Goal: Transaction & Acquisition: Obtain resource

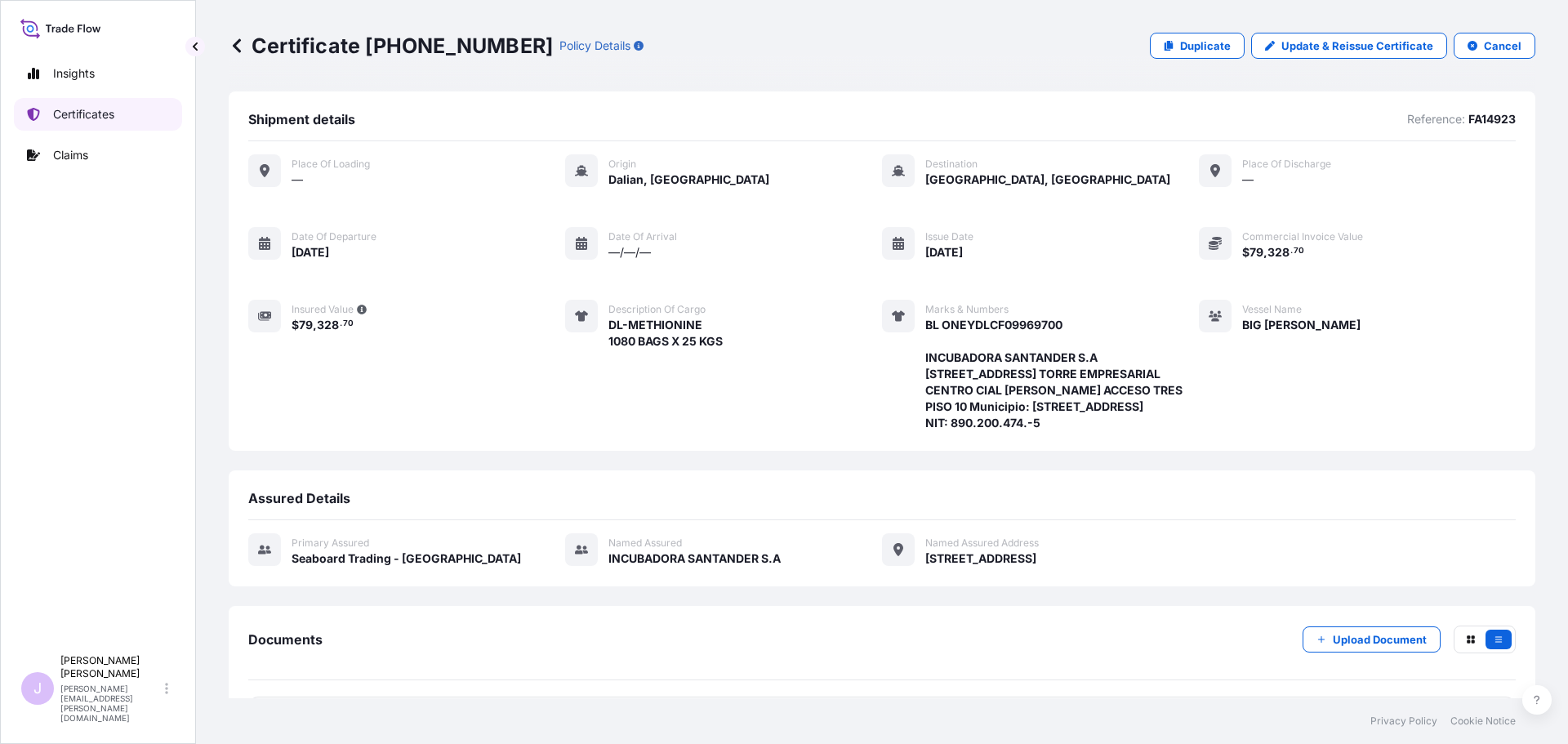
scroll to position [179, 0]
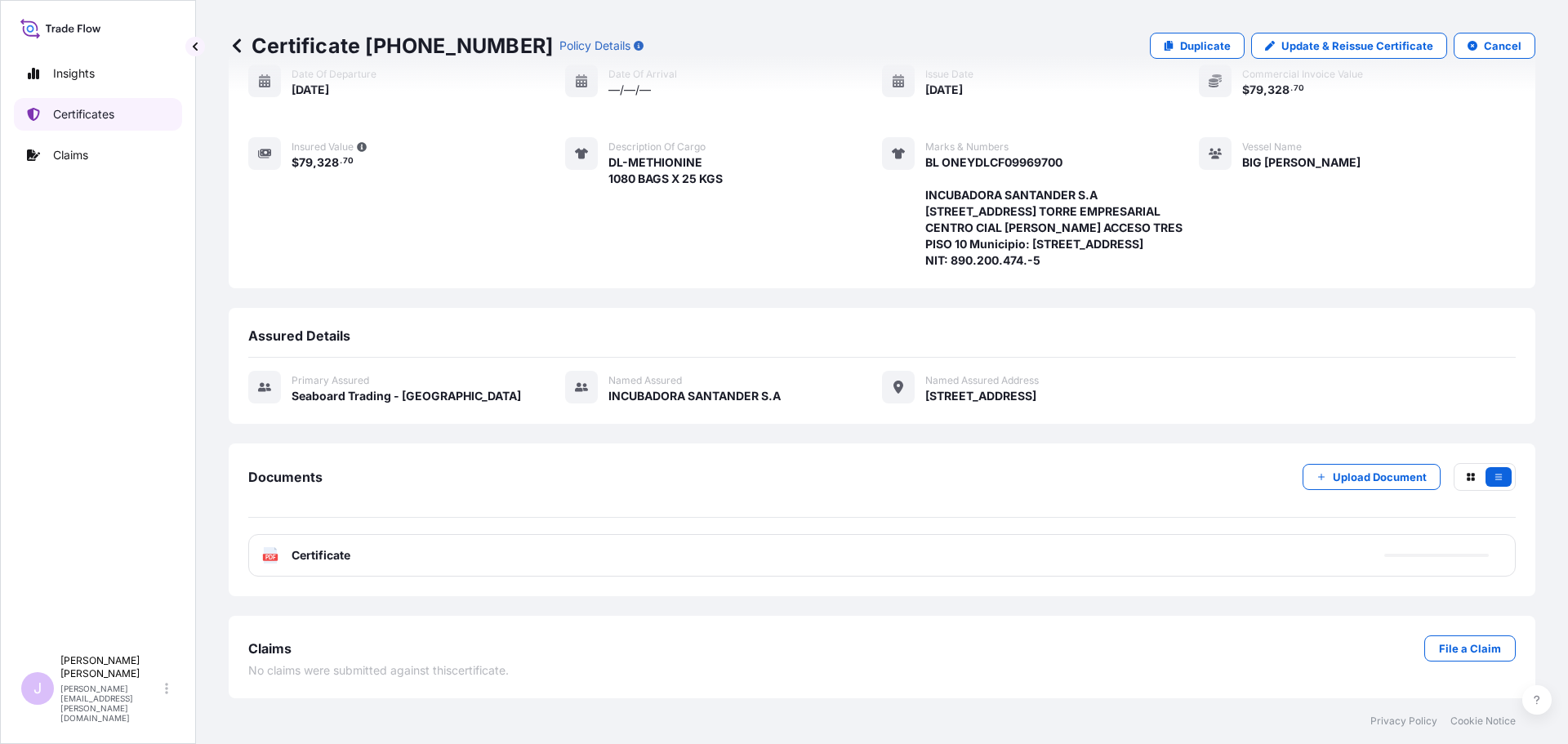
click at [116, 119] on link "Certificates" at bounding box center [97, 115] width 168 height 32
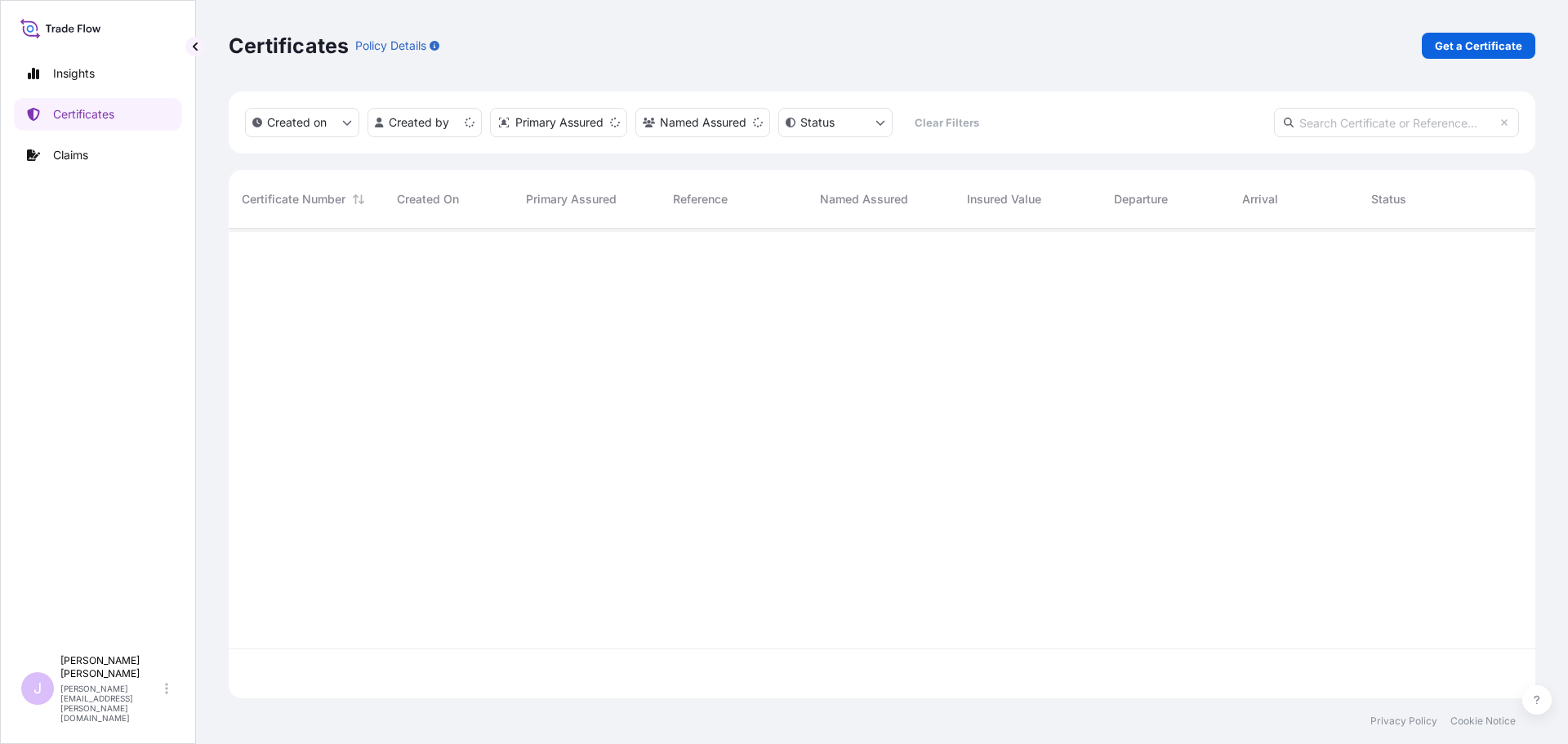
scroll to position [467, 1294]
click at [1463, 50] on p "Get a Certificate" at bounding box center [1479, 45] width 87 height 16
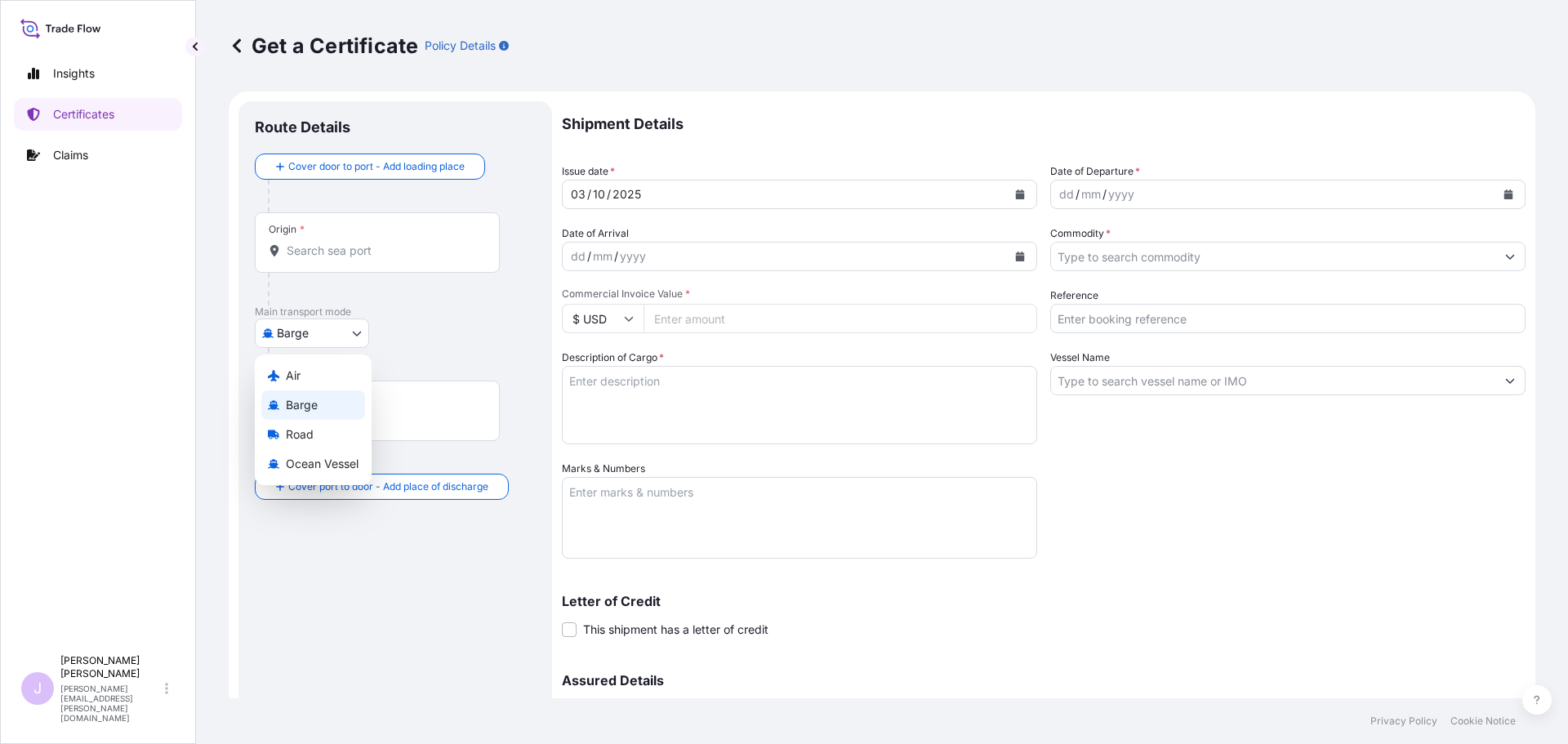
click at [355, 322] on body "Insights Certificates Claims J [PERSON_NAME] [PERSON_NAME][EMAIL_ADDRESS][PERSO…" at bounding box center [784, 372] width 1568 height 744
click at [326, 461] on span "Ocean Vessel" at bounding box center [321, 464] width 73 height 16
select select "Ocean Vessel"
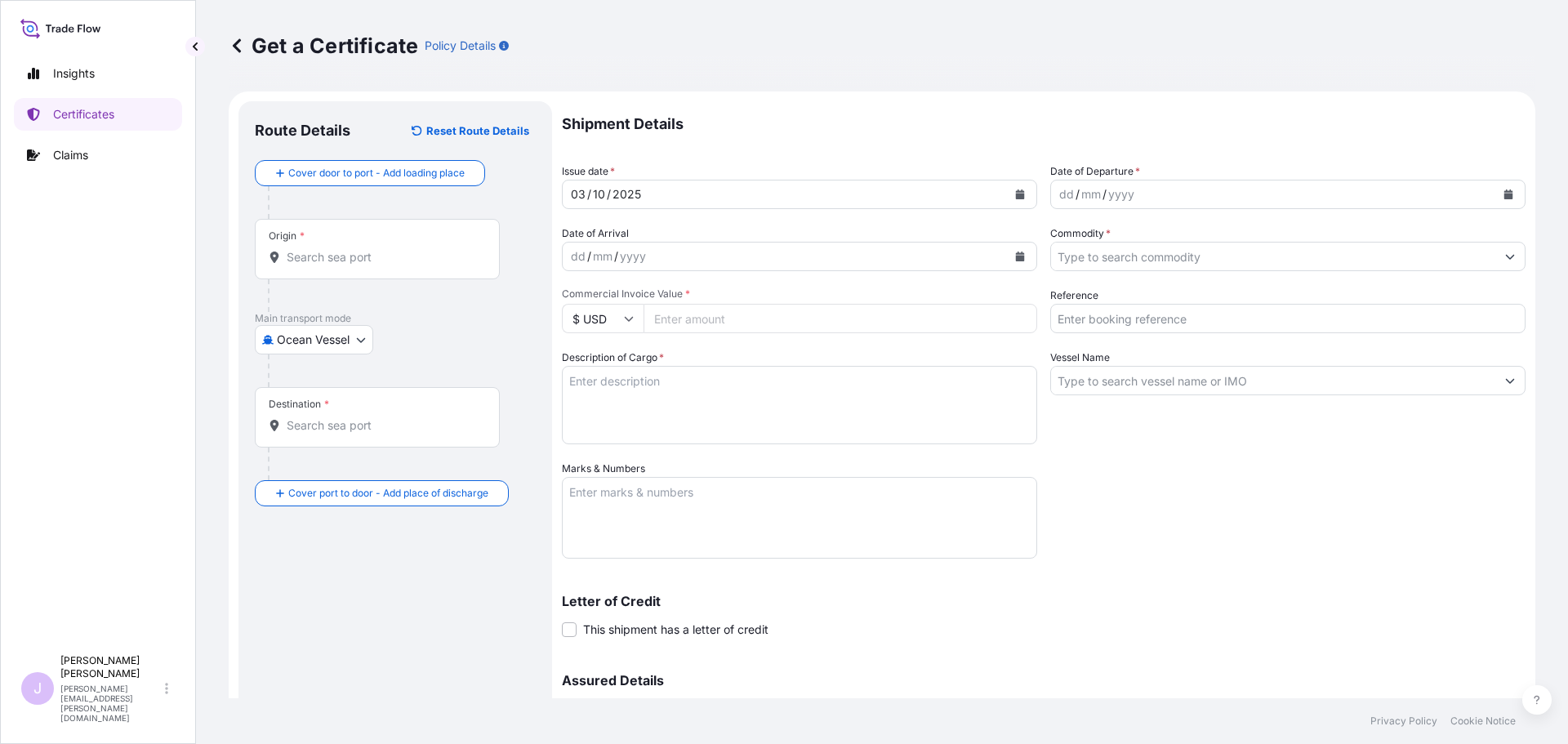
click at [454, 256] on input "Origin *" at bounding box center [382, 257] width 192 height 16
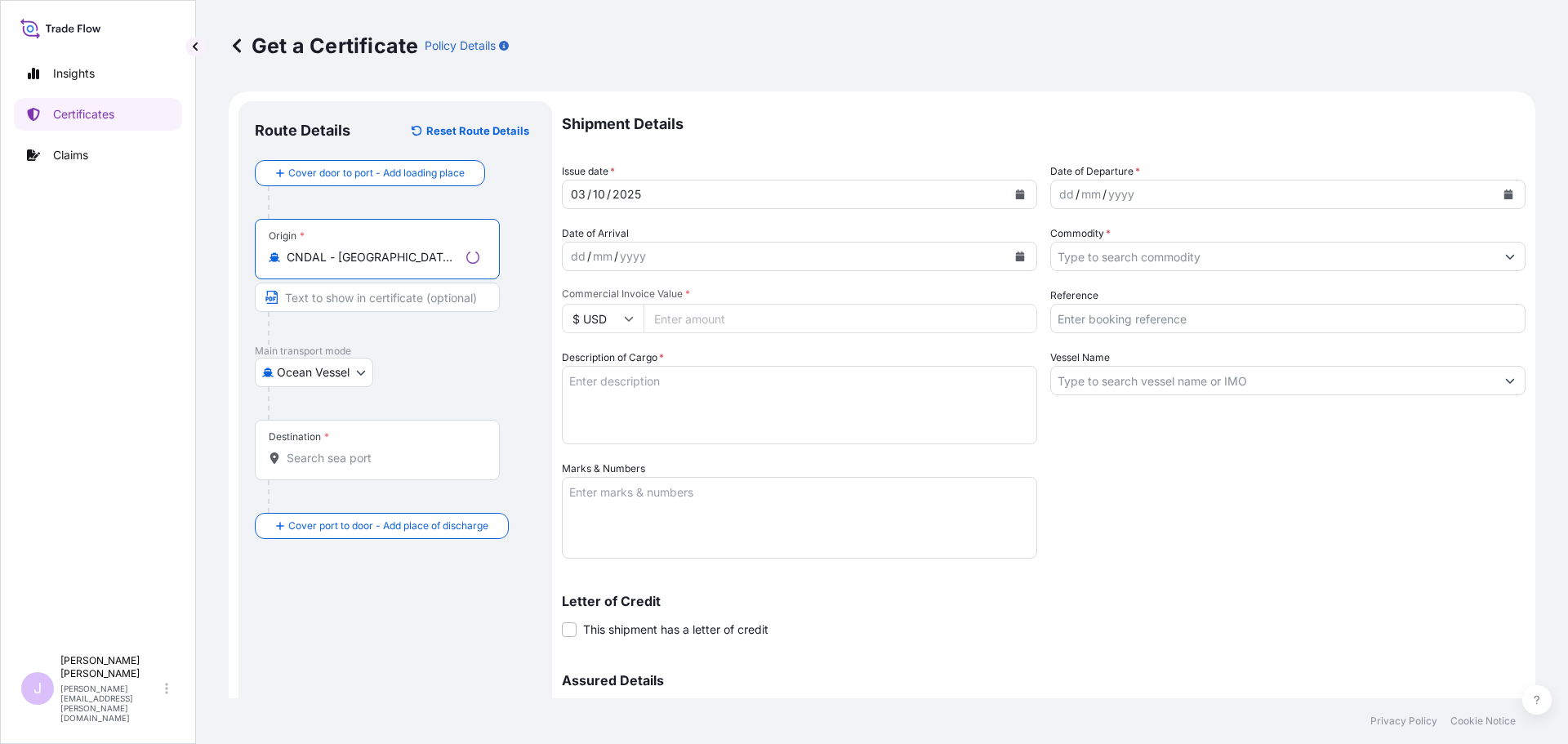
type input "CNDAL - [GEOGRAPHIC_DATA], [GEOGRAPHIC_DATA]"
click at [363, 461] on input "Destination *" at bounding box center [382, 458] width 192 height 16
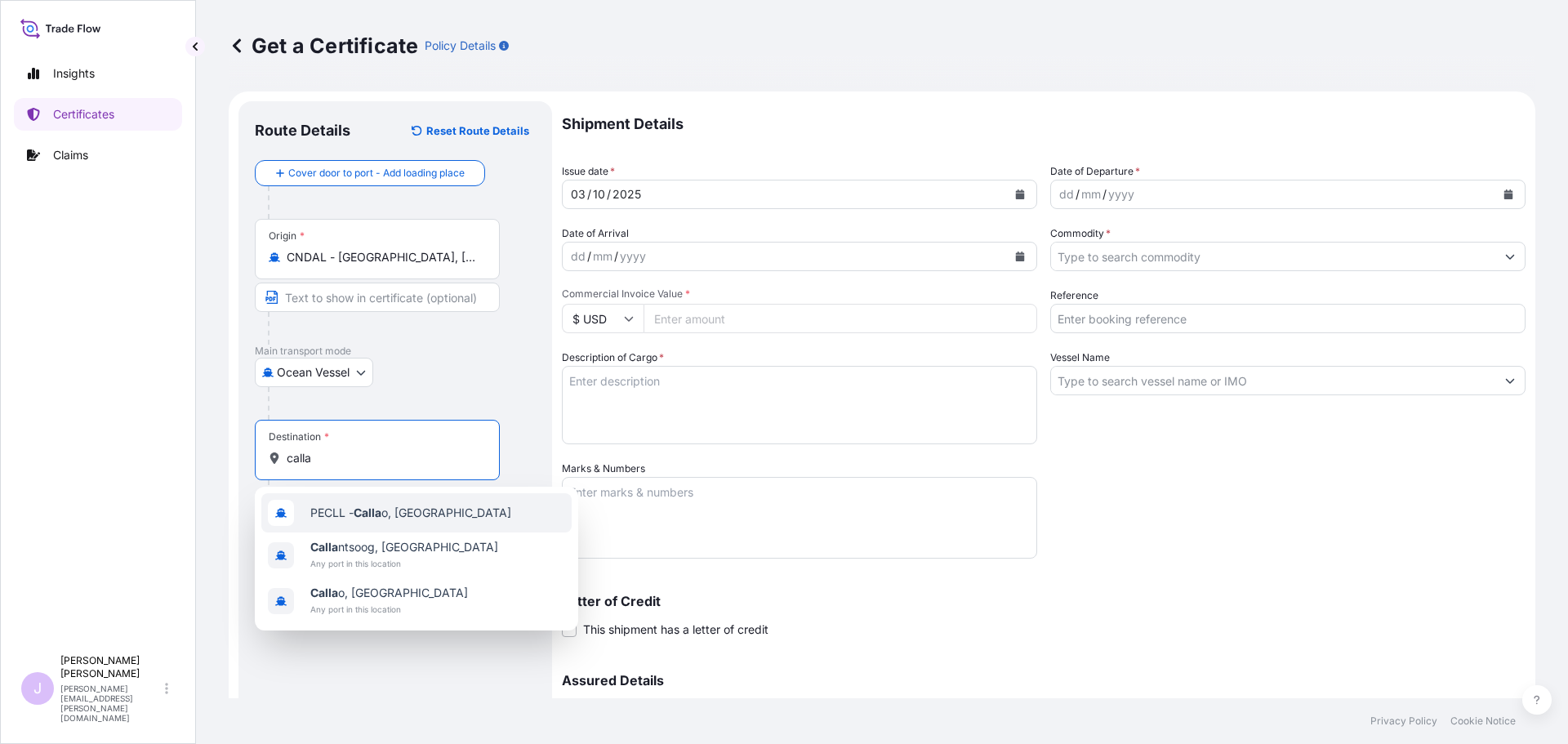
click at [366, 504] on div "PECLL - Calla o, [GEOGRAPHIC_DATA]" at bounding box center [416, 513] width 310 height 39
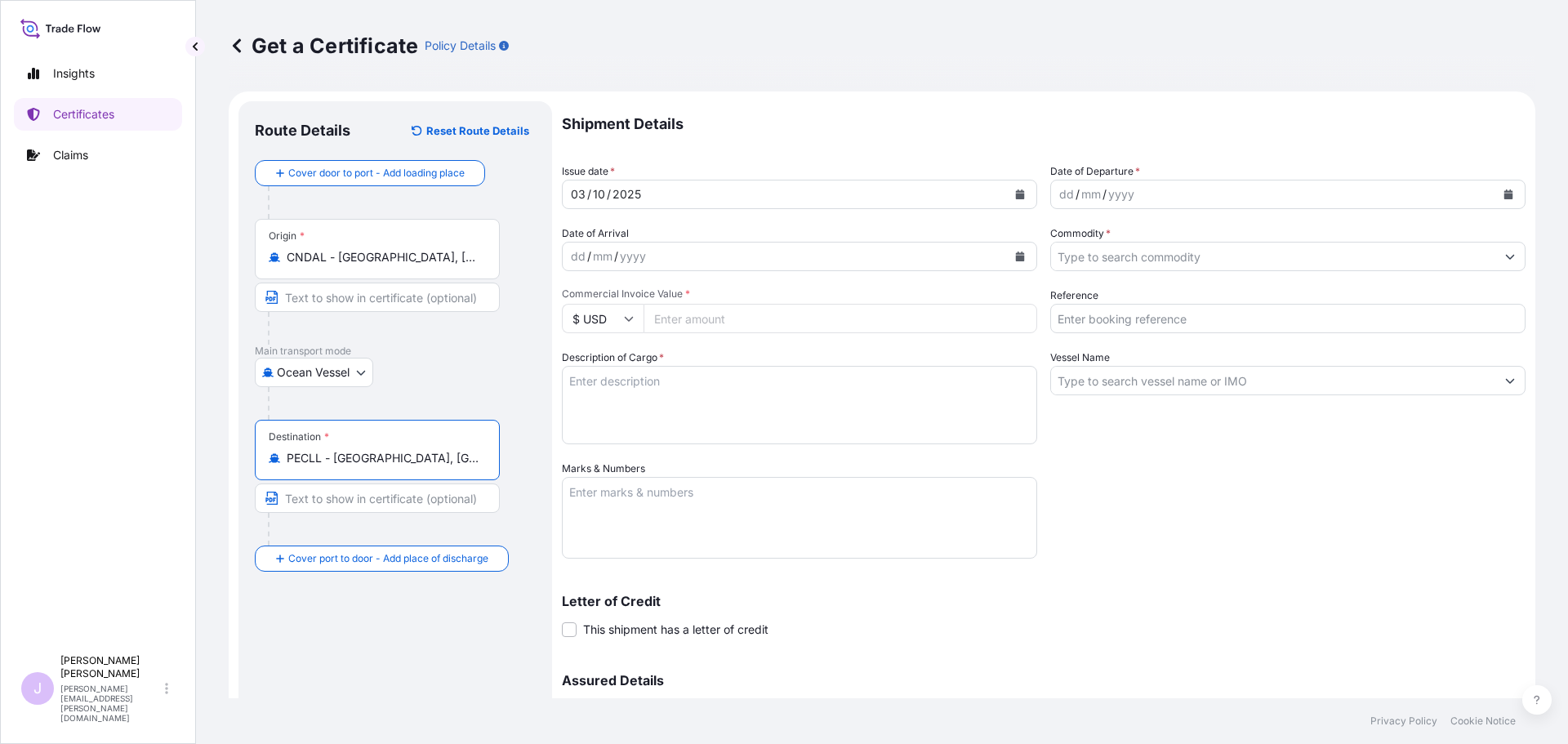
type input "PECLL - [GEOGRAPHIC_DATA], [GEOGRAPHIC_DATA]"
click at [1495, 187] on button "Calendar" at bounding box center [1508, 194] width 27 height 27
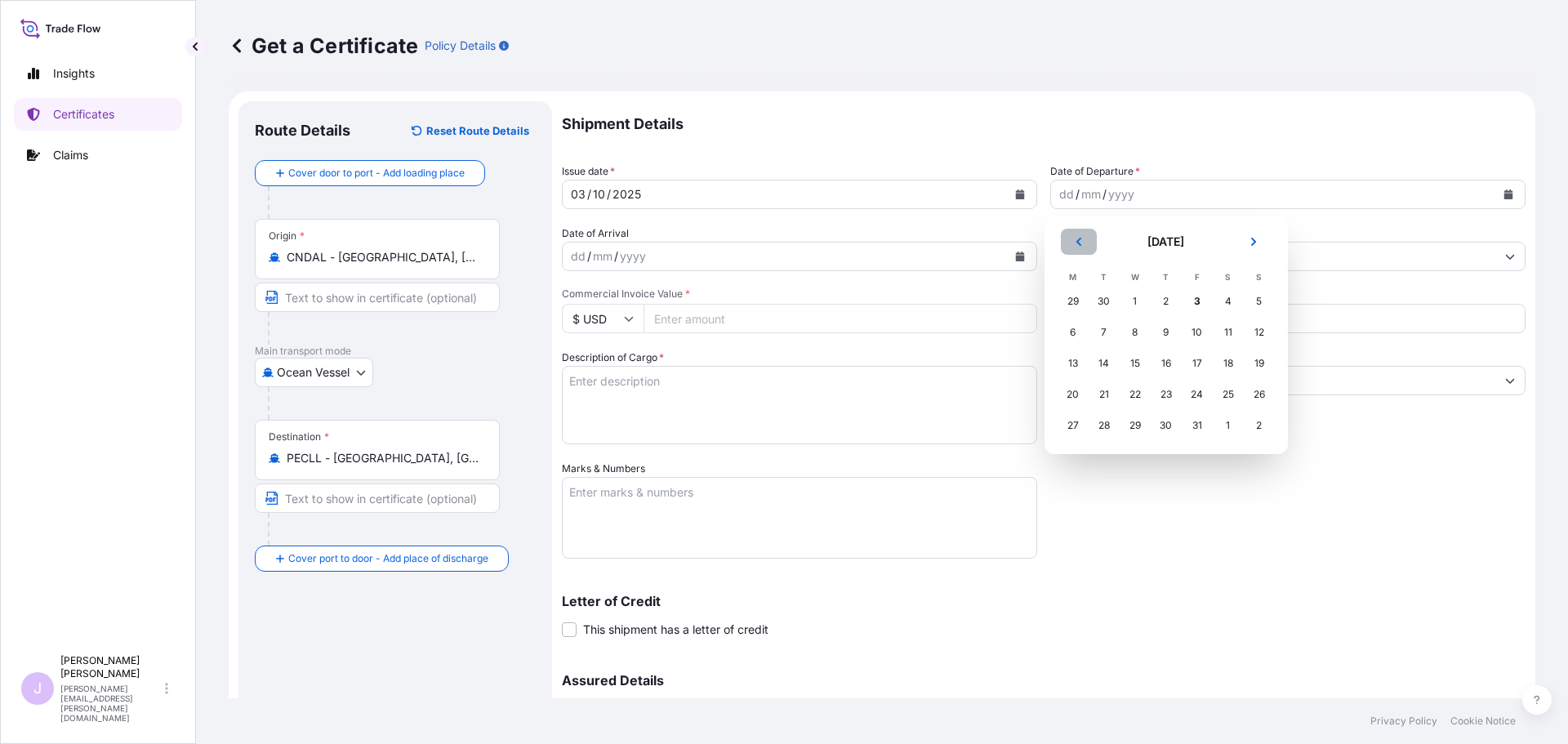
click at [1082, 246] on icon "Previous" at bounding box center [1078, 241] width 9 height 9
click at [1161, 365] on div "18" at bounding box center [1166, 363] width 29 height 29
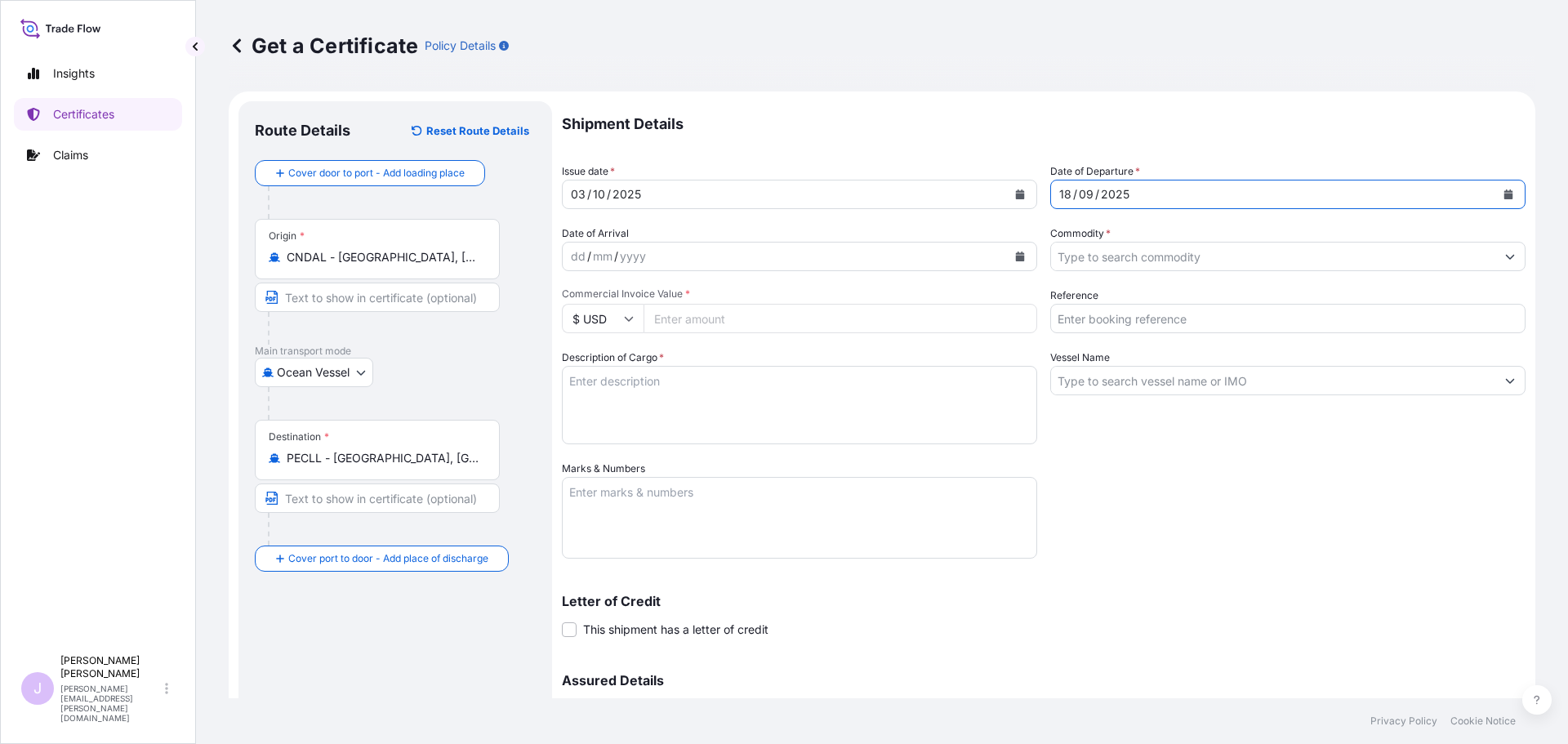
click at [1144, 306] on input "Reference" at bounding box center [1288, 318] width 475 height 29
click at [1077, 326] on input "Reference" at bounding box center [1288, 318] width 475 height 29
type input "FA14926"
click at [1071, 378] on input "Vessel Name" at bounding box center [1274, 381] width 445 height 29
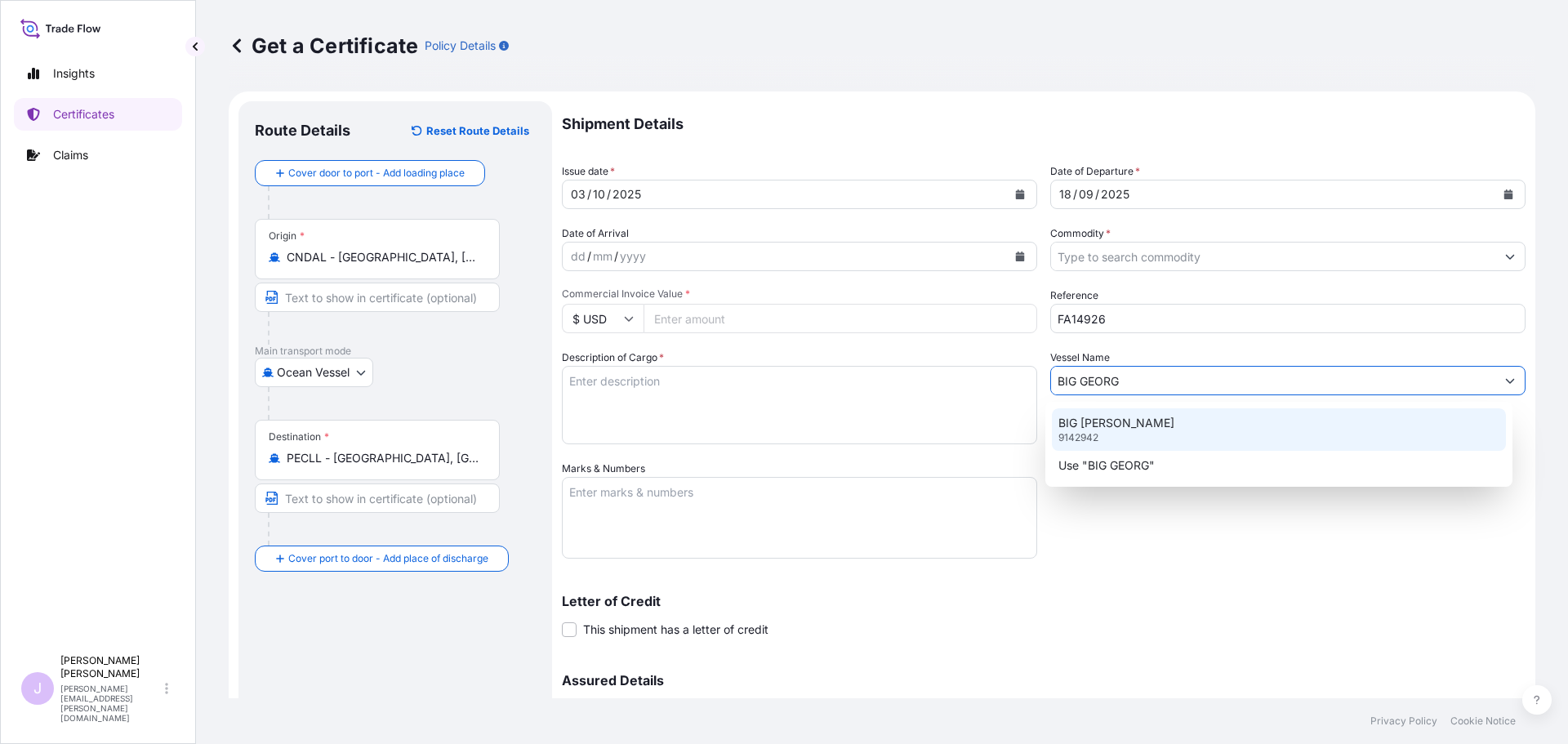
click at [1150, 421] on div "BIG [PERSON_NAME] 9142942" at bounding box center [1280, 430] width 455 height 43
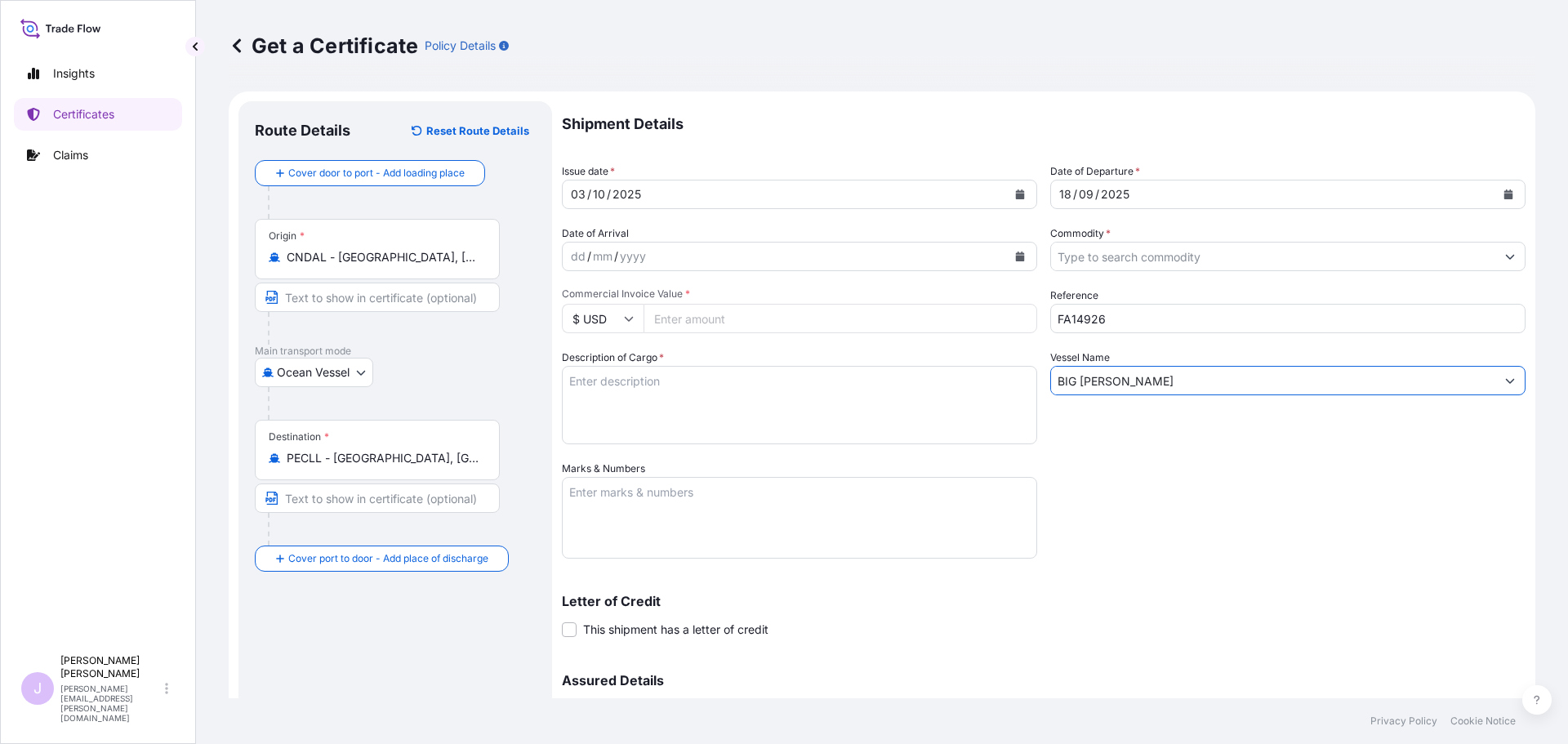
type input "BIG [PERSON_NAME]"
click at [677, 375] on textarea "Description of Cargo *" at bounding box center [799, 405] width 475 height 79
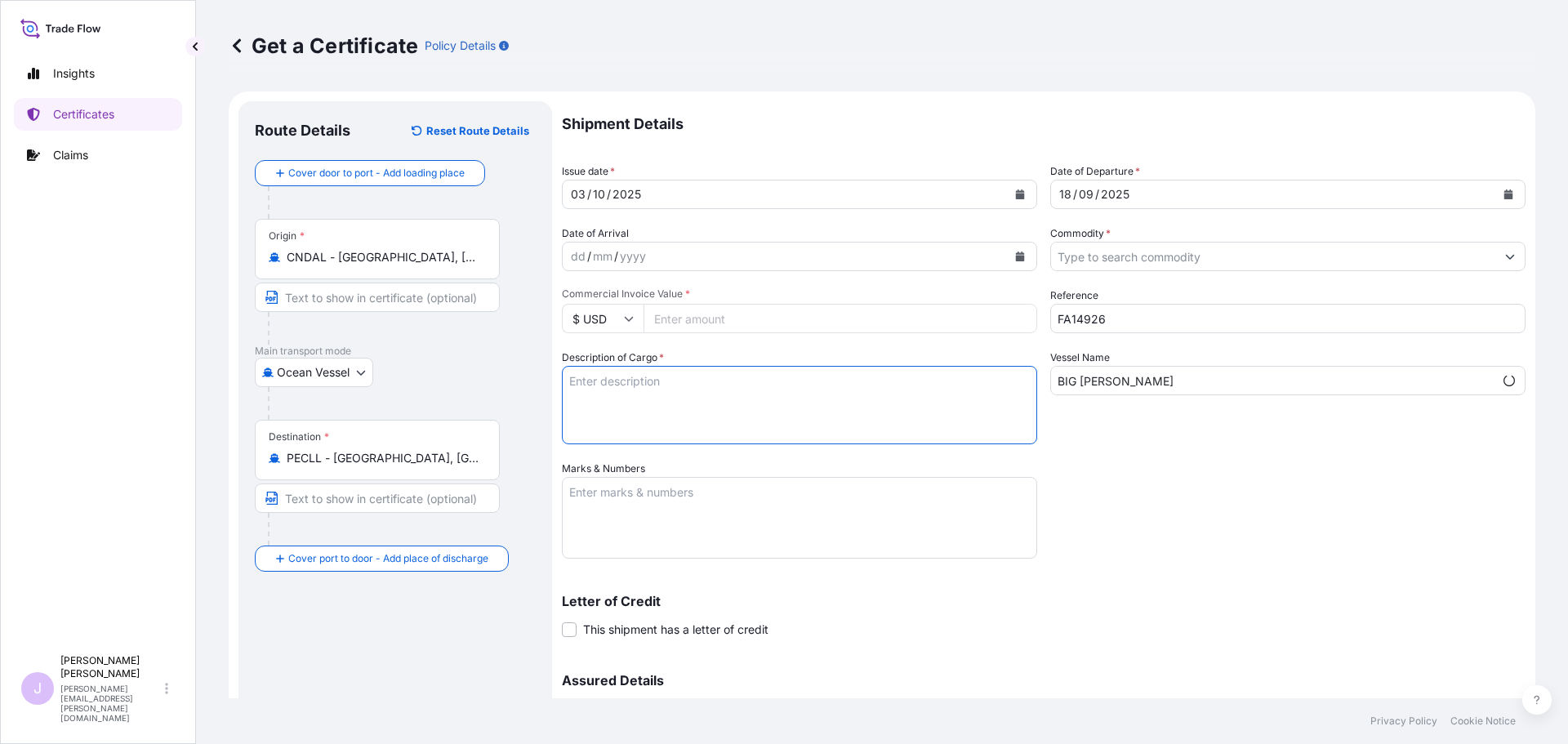
click at [580, 523] on textarea "Marks & Numbers" at bounding box center [799, 518] width 475 height 82
click at [671, 514] on textarea "BL ONEYDLCF09958500" at bounding box center [799, 518] width 475 height 82
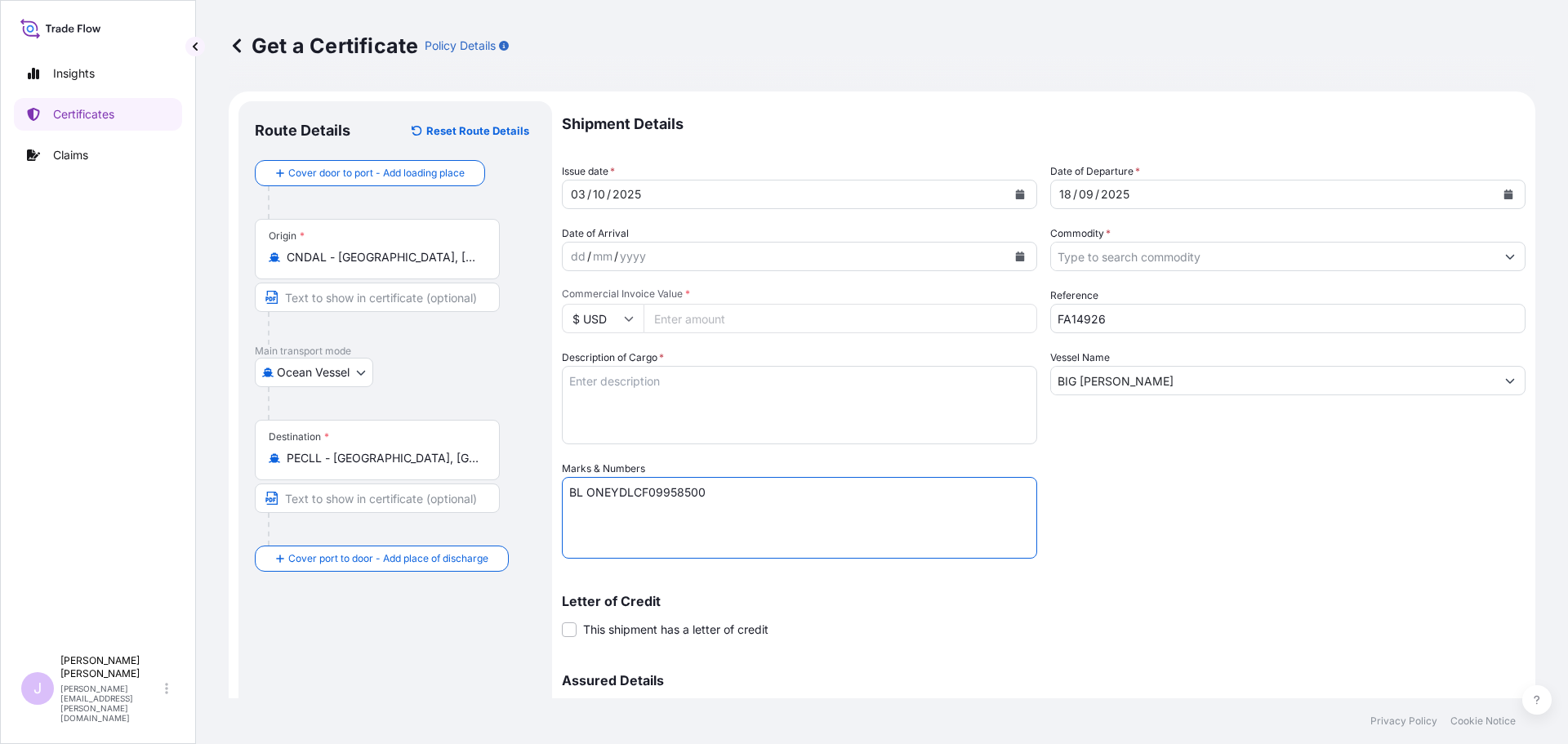
paste textarea "Seaboard Overseas [GEOGRAPHIC_DATA] S.A. Av. [PERSON_NAME][STREET_ADDRESS][PERS…"
type textarea "BL ONEYDLCF09958500 Seaboard Overseas Peru S.A. Av. [PERSON_NAME][STREET_ADDRES…"
click at [699, 331] on input "Commercial Invoice Value *" at bounding box center [840, 318] width 393 height 29
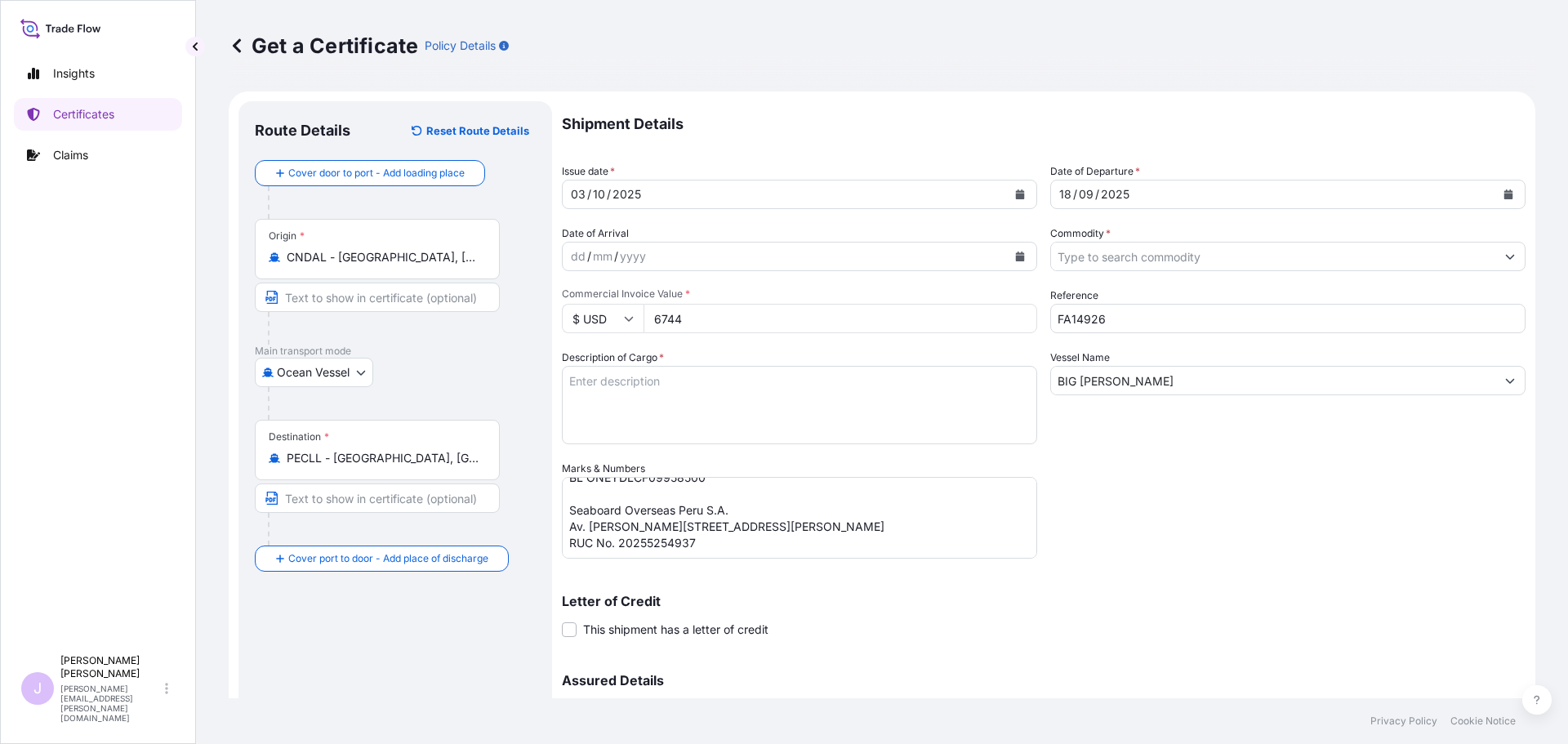
type input "67448"
type input "67448.7"
click at [1079, 256] on input "Commodity *" at bounding box center [1274, 257] width 445 height 29
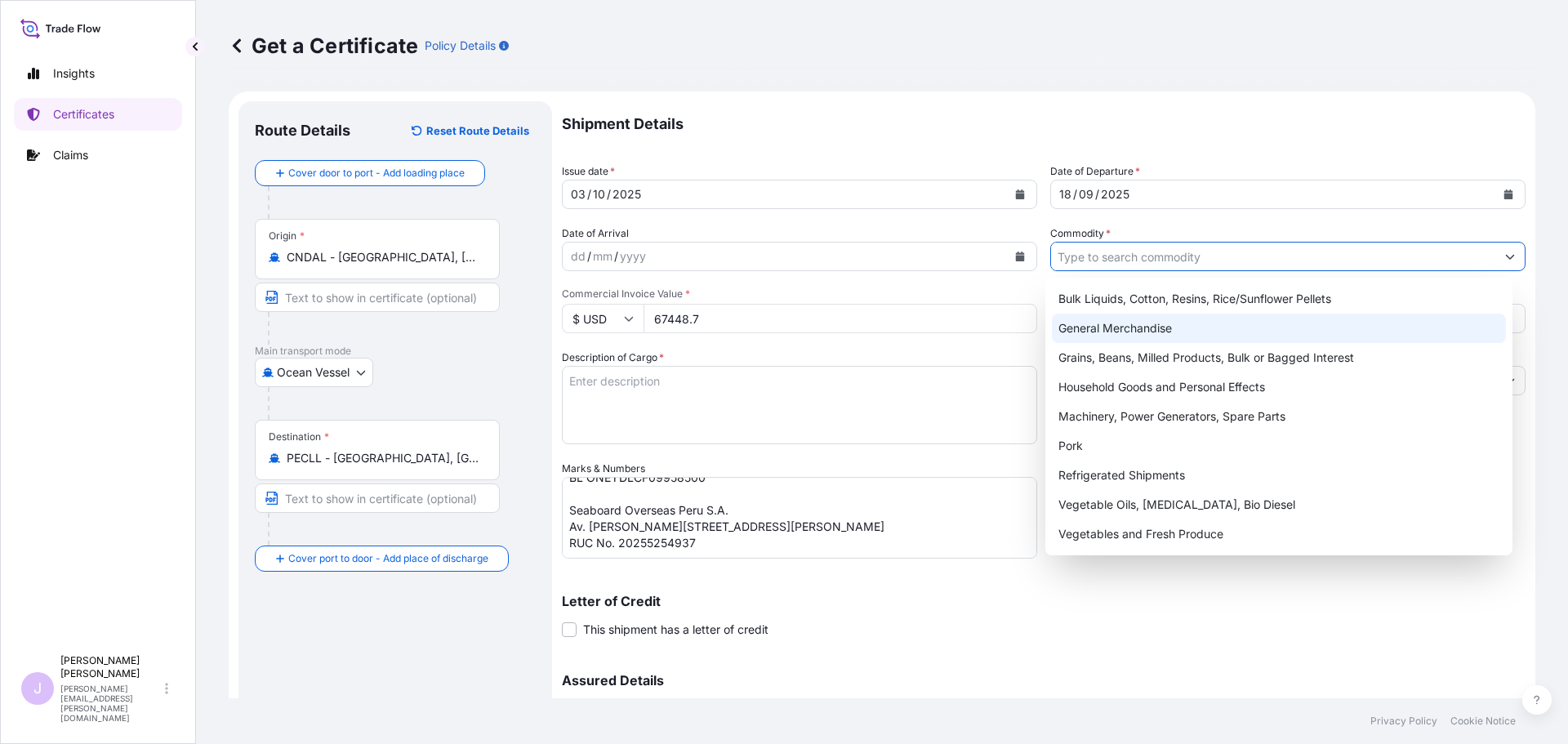
click at [1095, 321] on div "General Merchandise" at bounding box center [1280, 328] width 455 height 29
type input "General Merchandise"
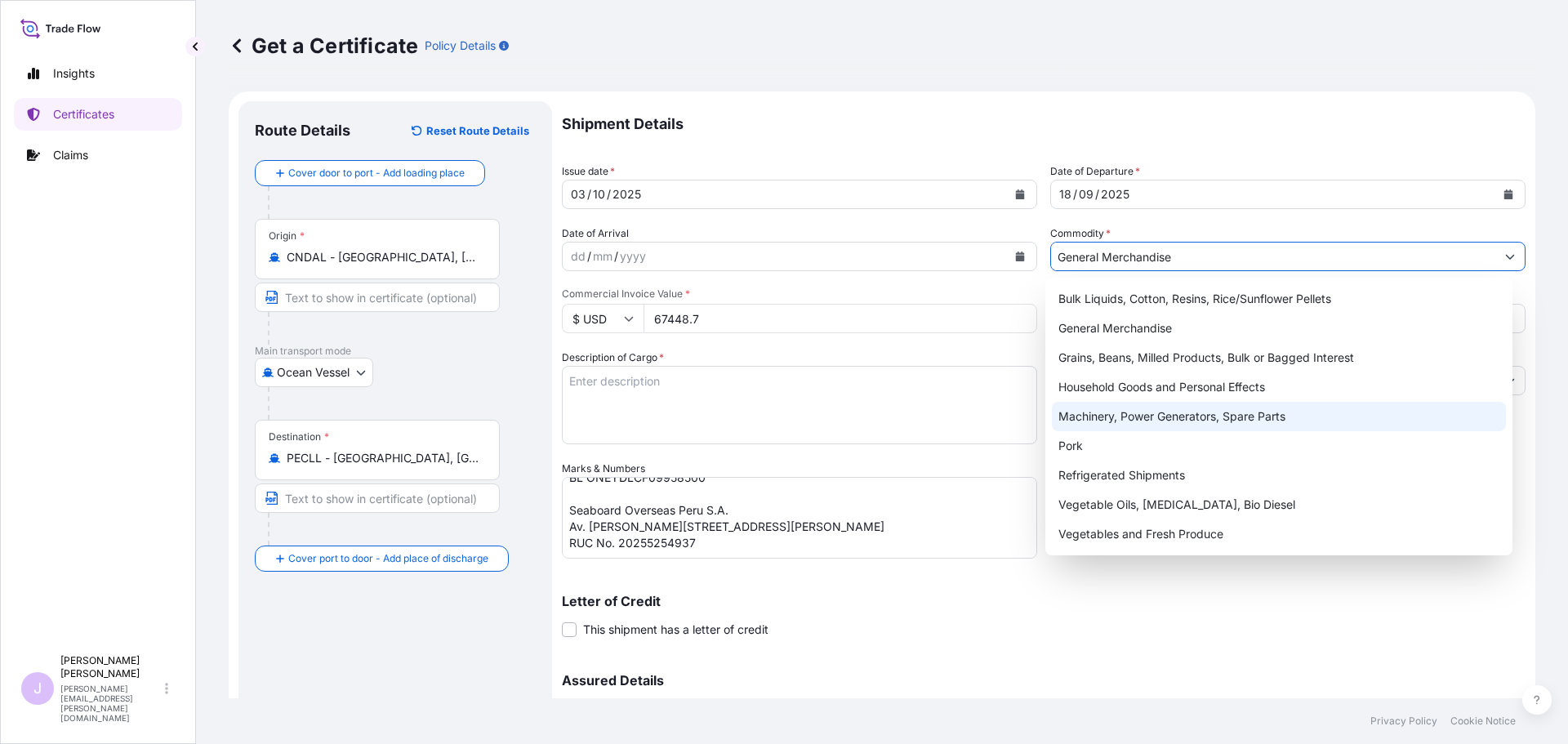
click at [881, 376] on textarea "Description of Cargo *" at bounding box center [799, 405] width 475 height 79
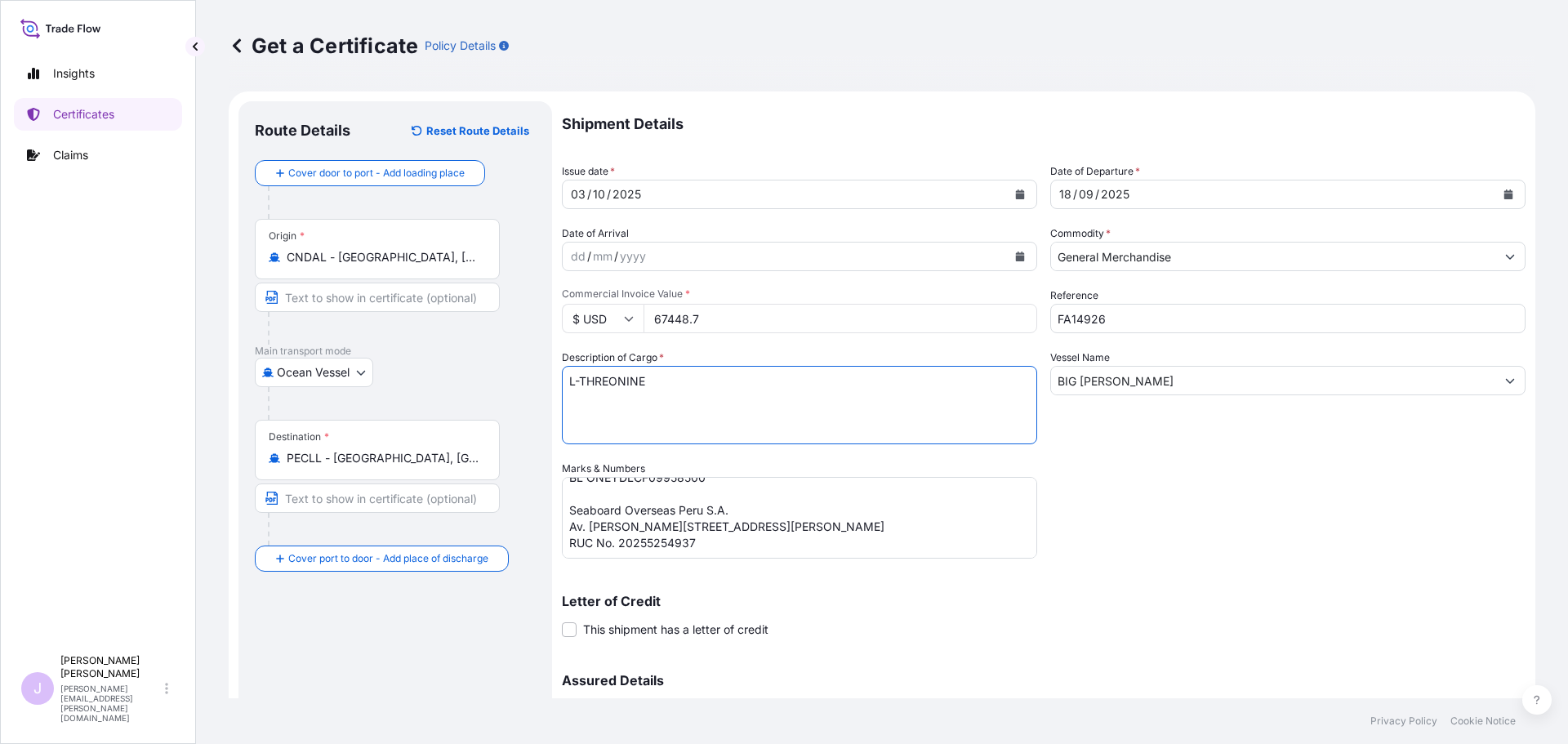
click at [648, 406] on textarea "L-THREONINE" at bounding box center [799, 405] width 475 height 79
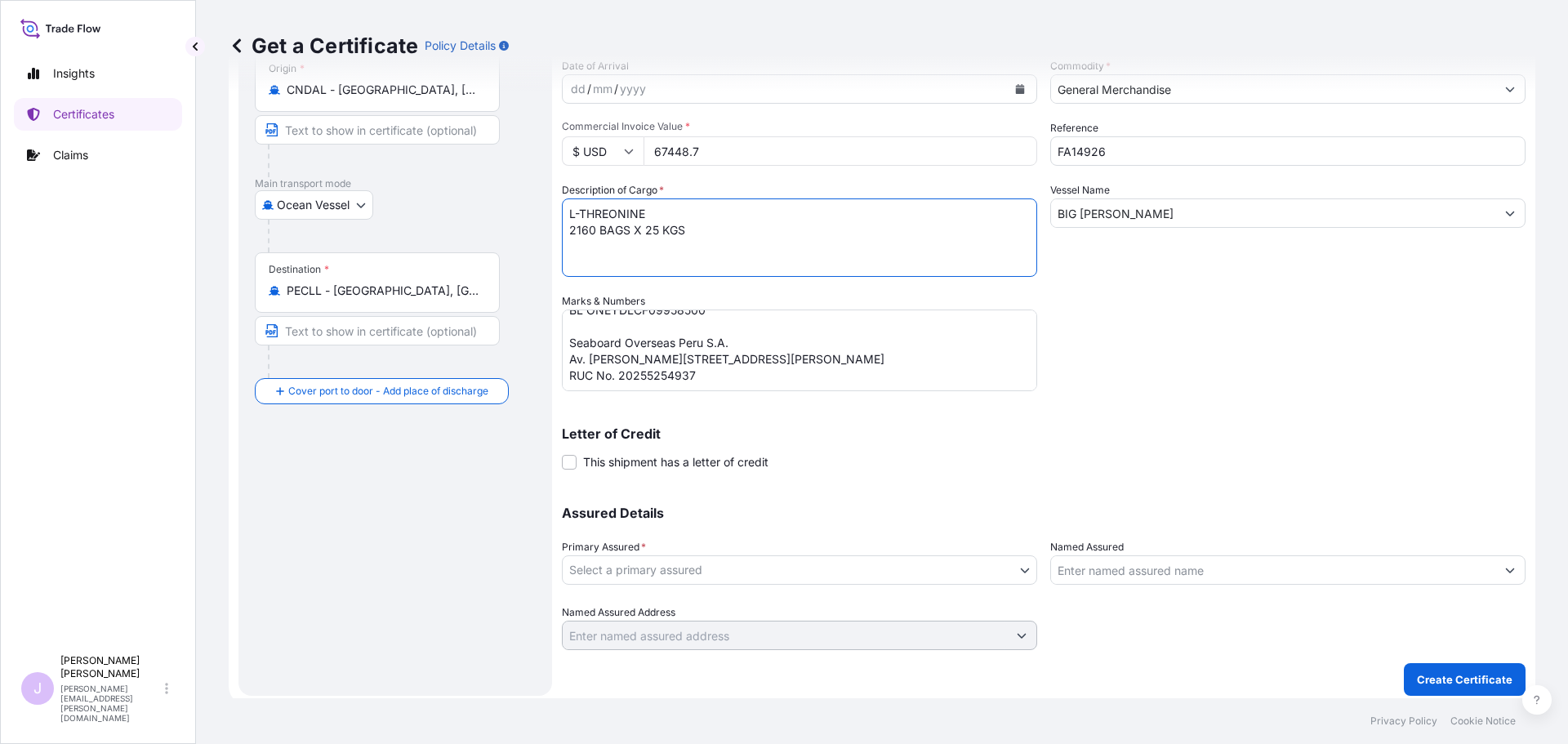
scroll to position [174, 0]
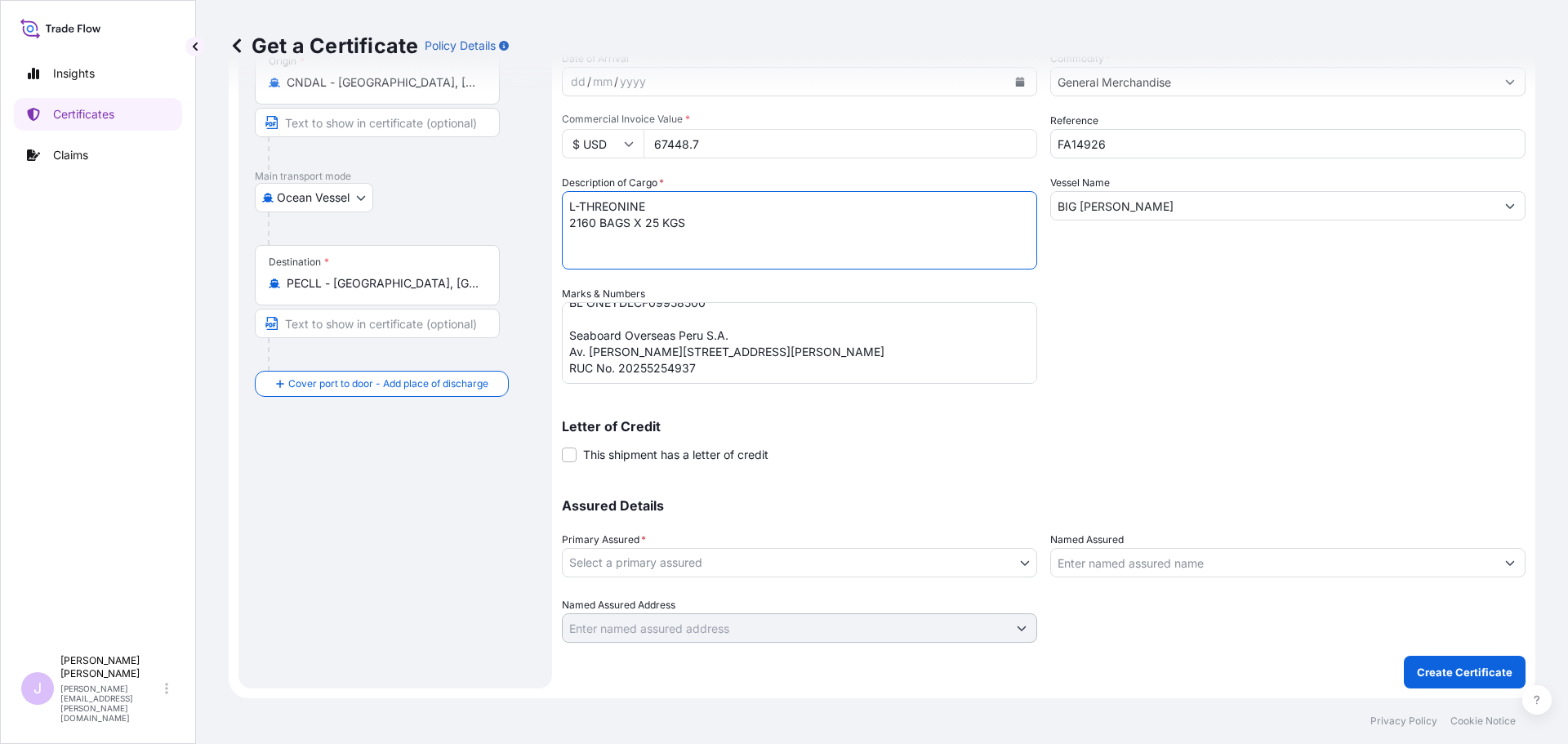
type textarea "L-THREONINE 2160 BAGS X 25 KGS"
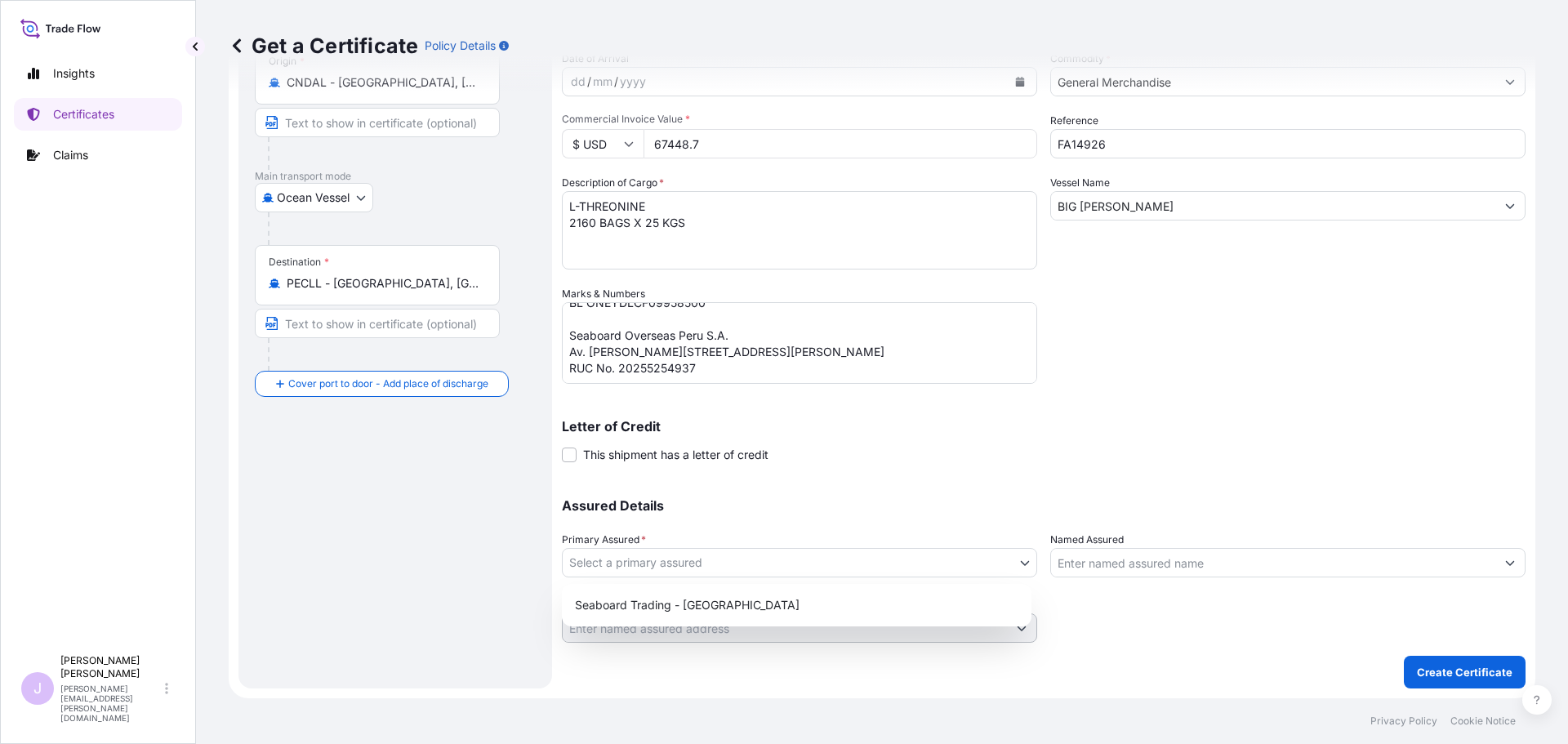
click at [943, 554] on body "Insights Certificates Claims J [PERSON_NAME] [PERSON_NAME][EMAIL_ADDRESS][PERSO…" at bounding box center [784, 372] width 1568 height 744
click at [867, 601] on div "Seaboard Trading - [GEOGRAPHIC_DATA]" at bounding box center [797, 605] width 457 height 29
select select "31639"
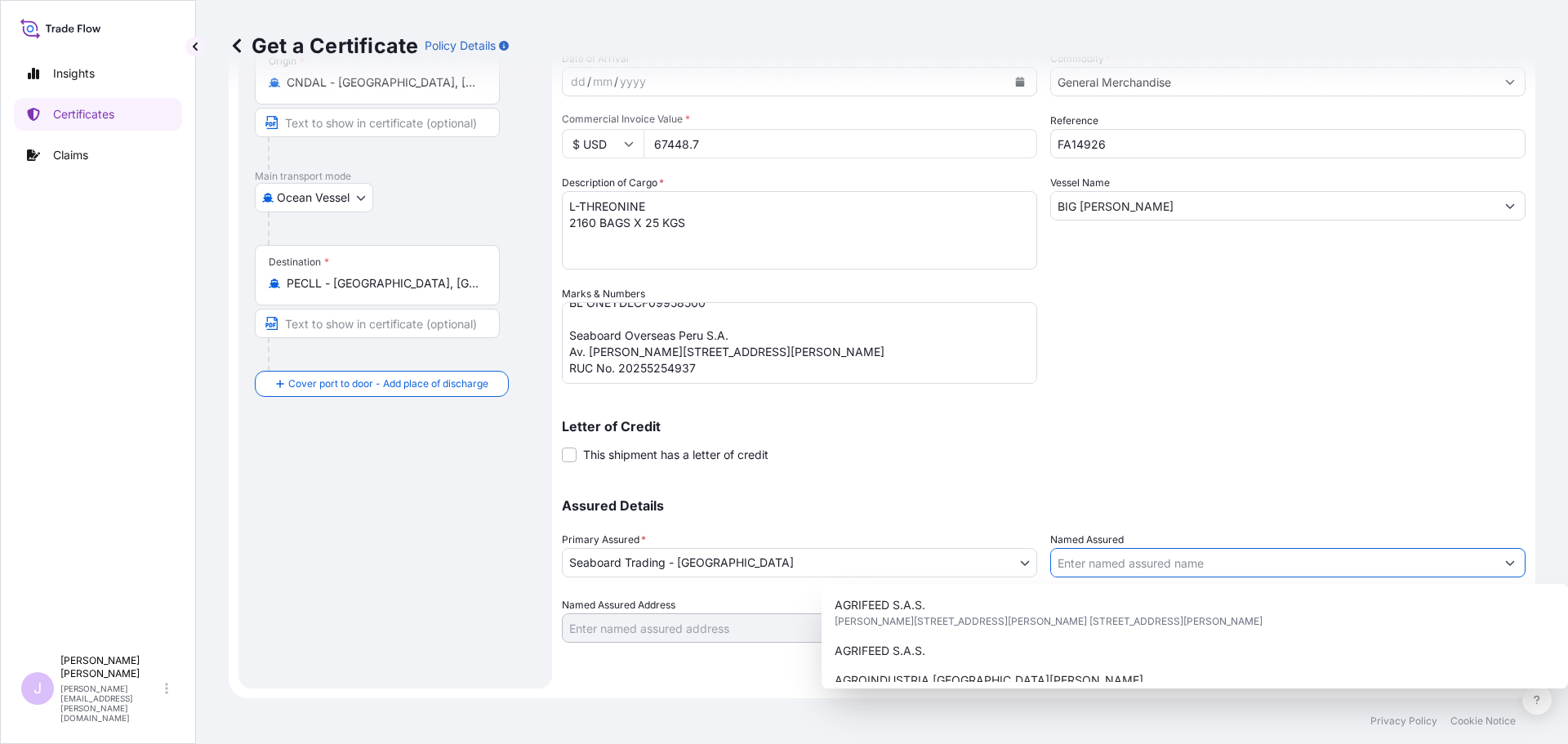
click at [1094, 571] on input "Named Assured" at bounding box center [1274, 563] width 445 height 29
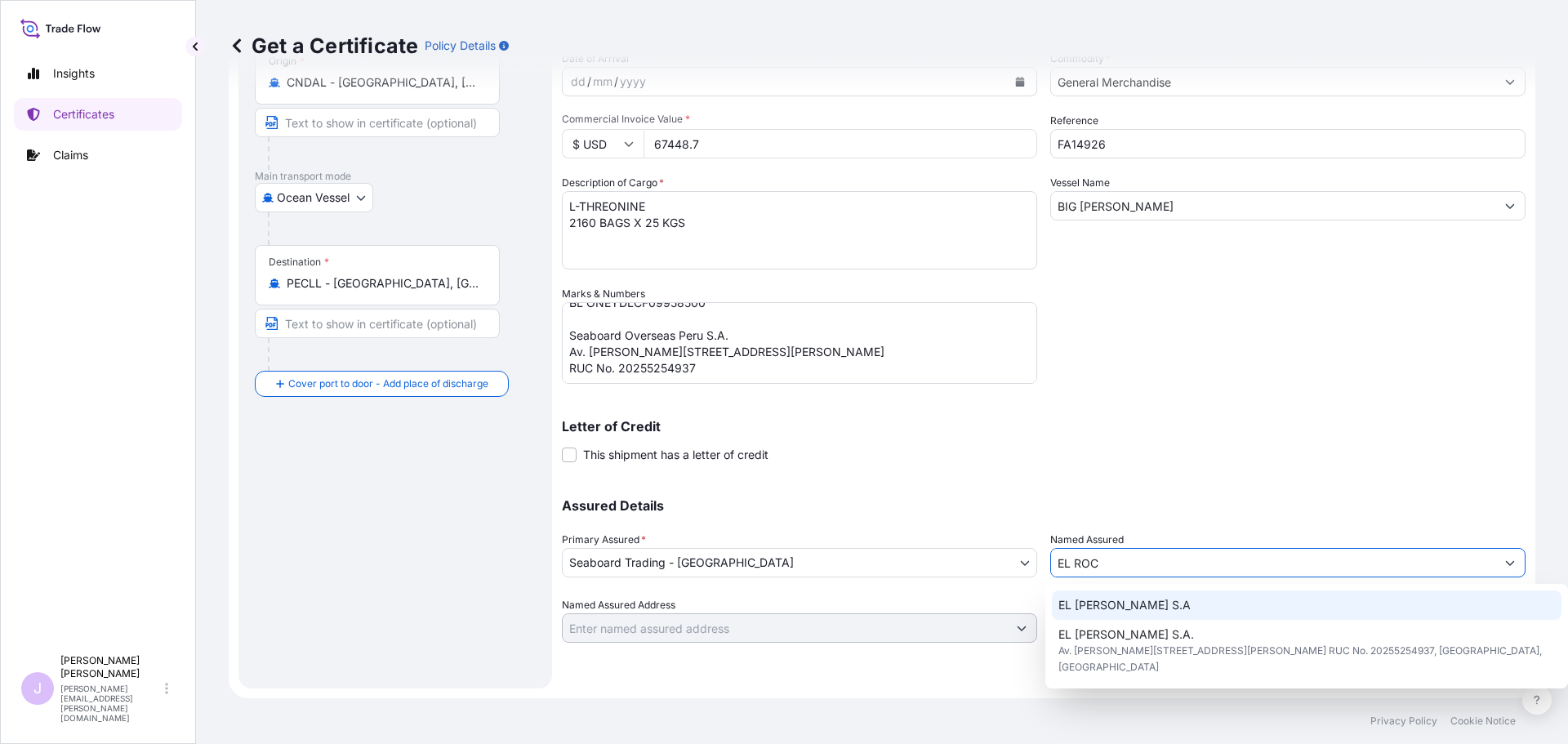
click at [1099, 602] on span "EL [PERSON_NAME] S.A" at bounding box center [1124, 605] width 133 height 16
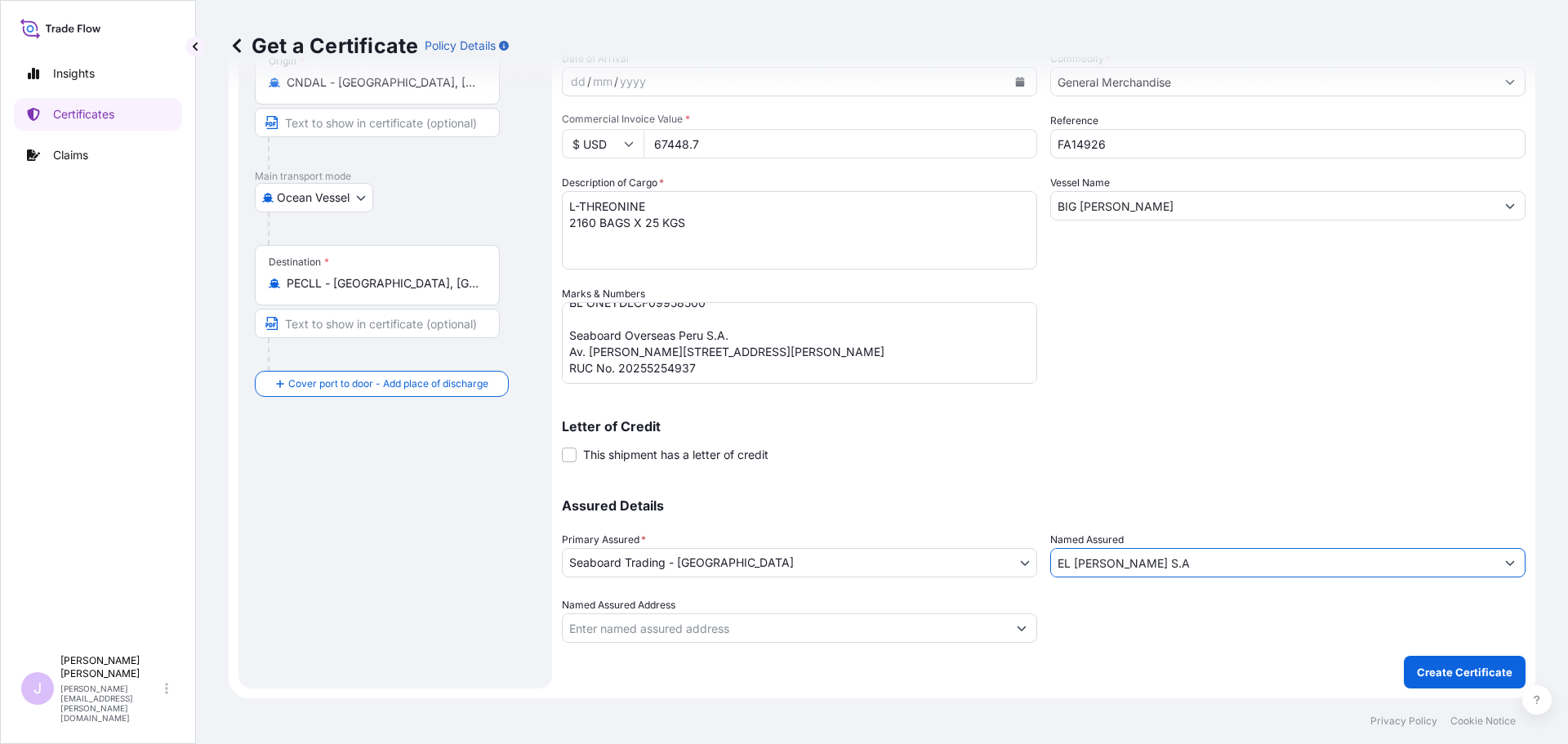
type input "EL [PERSON_NAME] S.A"
click at [899, 637] on input "Named Assured Address" at bounding box center [785, 628] width 445 height 29
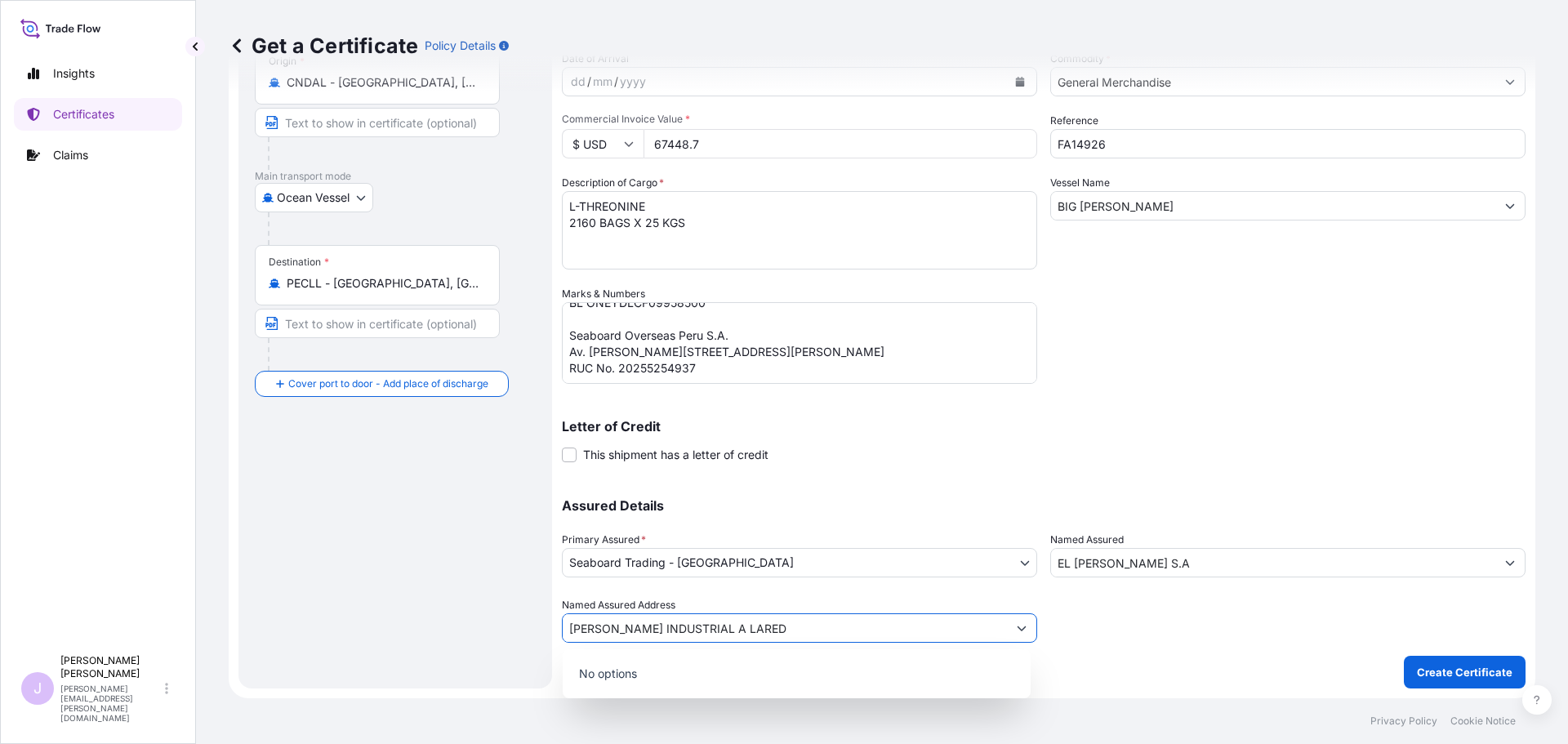
type input "[PERSON_NAME] INDUSTRIAL A LAREDO"
drag, startPoint x: 899, startPoint y: 637, endPoint x: 550, endPoint y: 651, distance: 349.3
click at [550, 651] on form "Route Details Reset Route Details Cover door to port - Add loading place Place …" at bounding box center [882, 308] width 1307 height 782
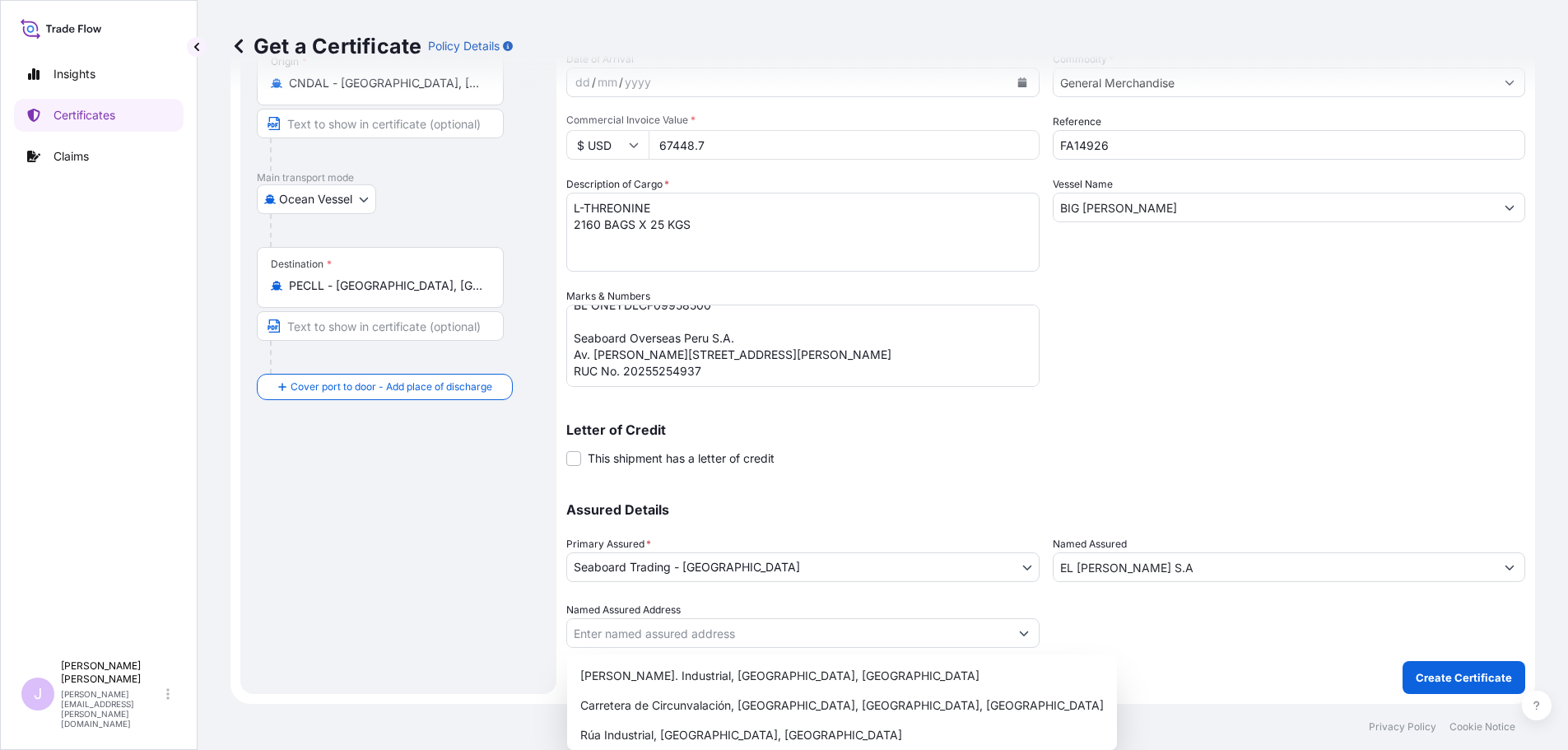
click at [1328, 585] on div "Assured Details Primary Assured * Seaboard Trading - [GEOGRAPHIC_DATA] Seaboard…" at bounding box center [1045, 566] width 959 height 165
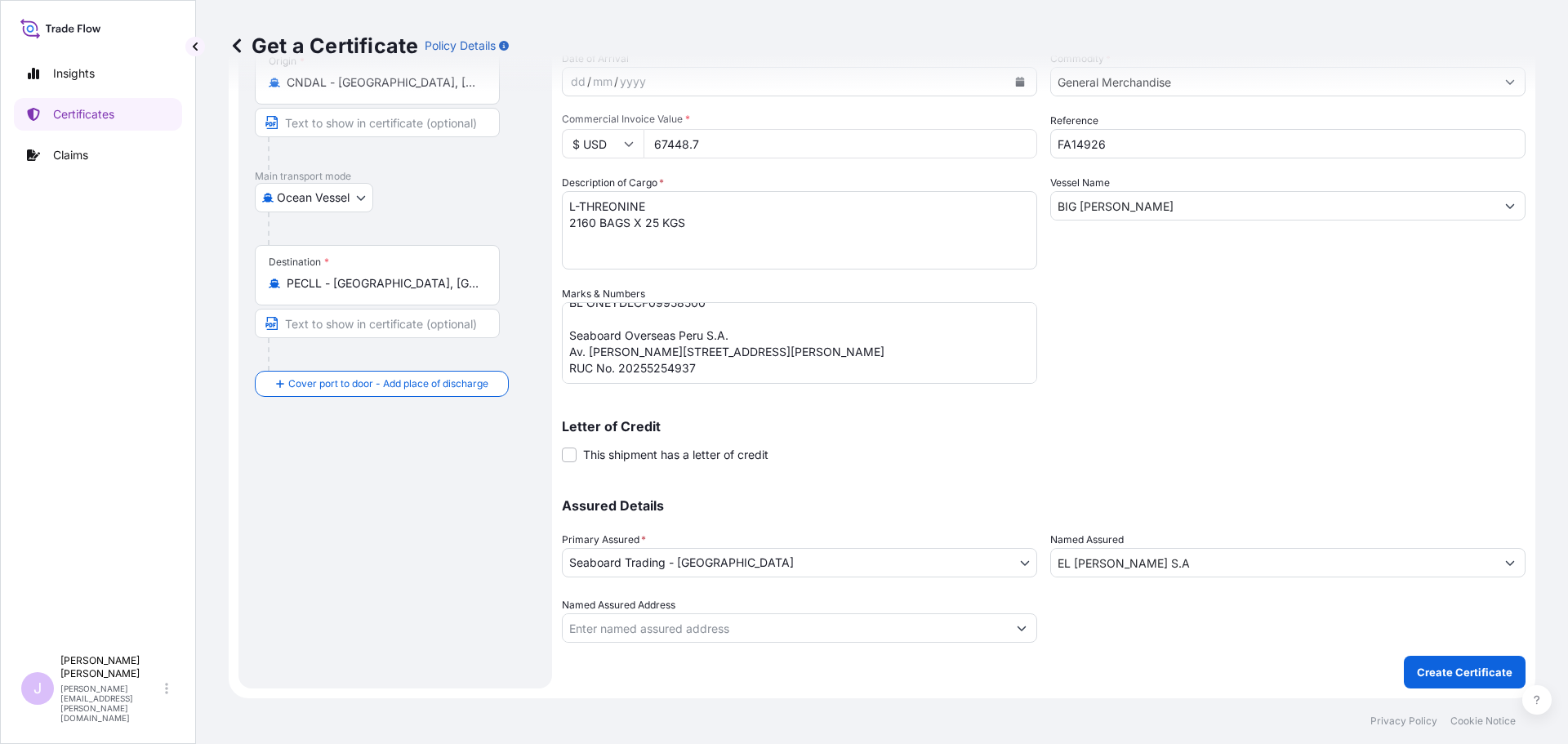
click at [1312, 565] on input "EL [PERSON_NAME] S.A" at bounding box center [1274, 563] width 445 height 29
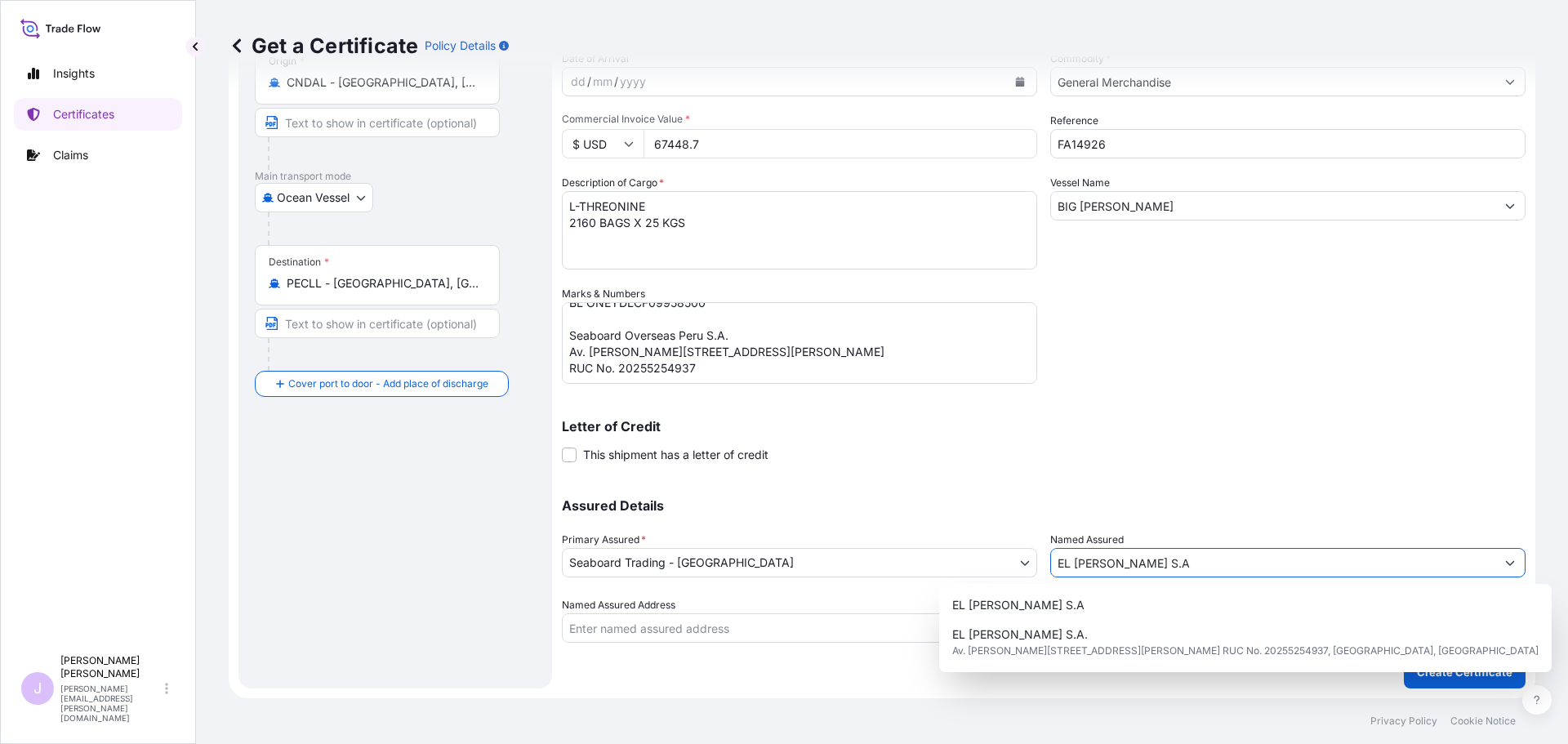
click at [1282, 564] on input "EL [PERSON_NAME] S.A" at bounding box center [1274, 563] width 445 height 29
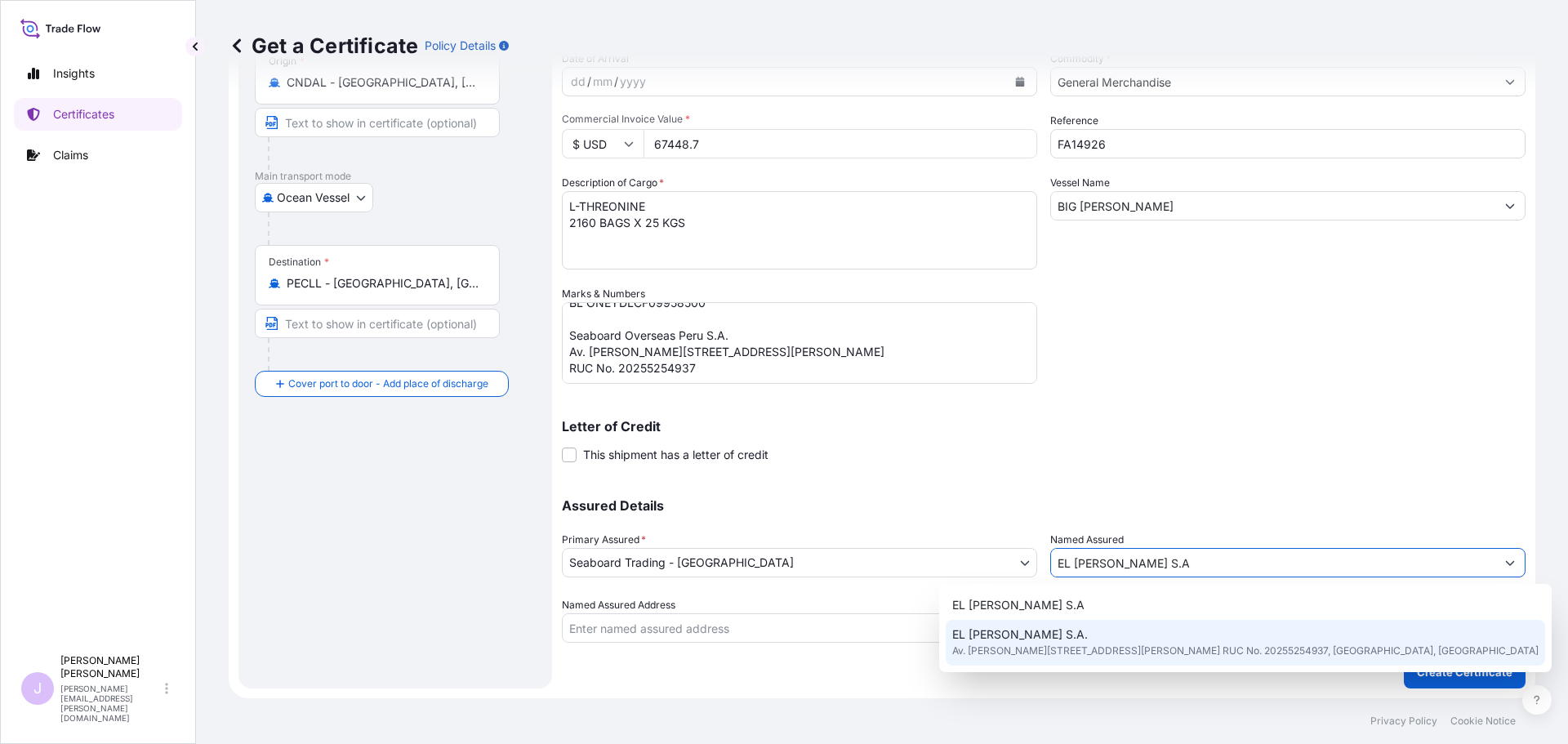
click at [1132, 657] on span "Av. [PERSON_NAME][STREET_ADDRESS][PERSON_NAME] RUC No. 20255254937, [GEOGRAPHIC…" at bounding box center [1246, 651] width 587 height 16
type input "EL [PERSON_NAME] S.A."
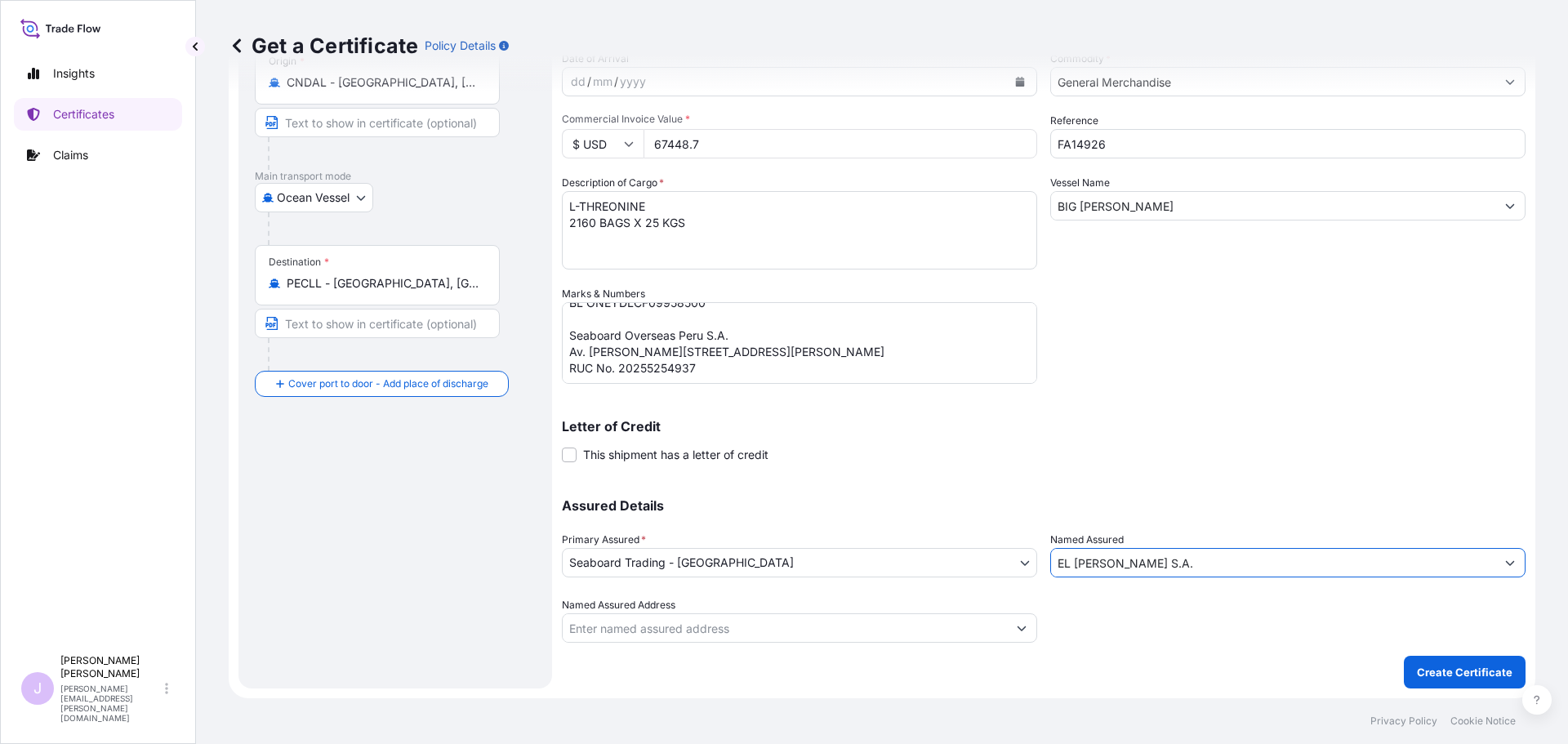
click at [668, 630] on input "Named Assured Address" at bounding box center [785, 628] width 445 height 29
click at [1139, 615] on div at bounding box center [1288, 620] width 475 height 46
click at [799, 660] on div "Shipment Details Issue date * [DATE] Date of Departure * [DATE] Date of Arrival…" at bounding box center [1043, 307] width 964 height 762
click at [793, 645] on div "Shipment Details Issue date * [DATE] Date of Departure * [DATE] Date of Arrival…" at bounding box center [1043, 307] width 964 height 762
click at [788, 633] on input "Named Assured Address" at bounding box center [785, 628] width 445 height 29
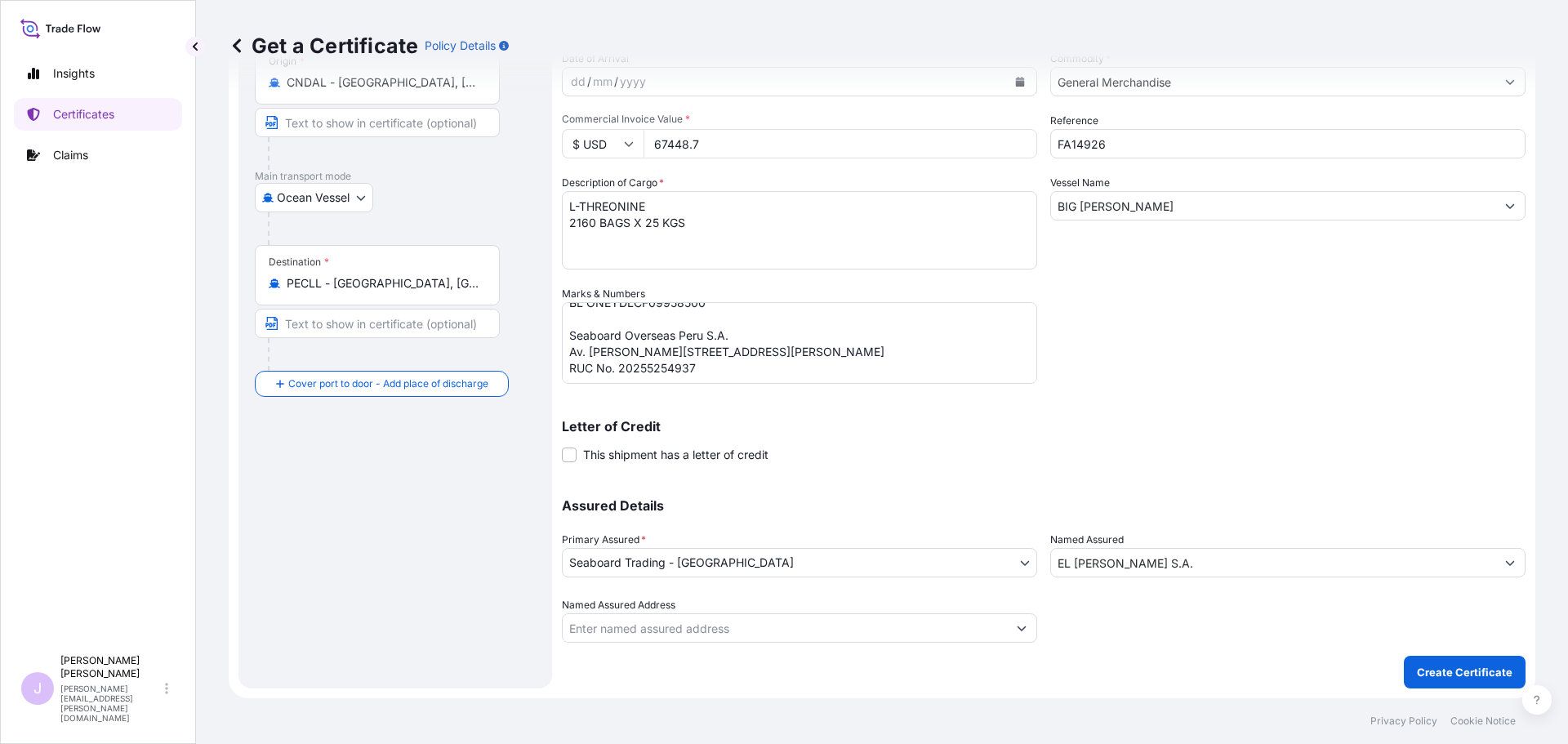
click at [1340, 673] on div "Shipment Details Issue date * [DATE] Date of Departure * [DATE] Date of Arrival…" at bounding box center [1043, 307] width 964 height 762
click at [1444, 669] on p "Create Certificate" at bounding box center [1465, 672] width 96 height 16
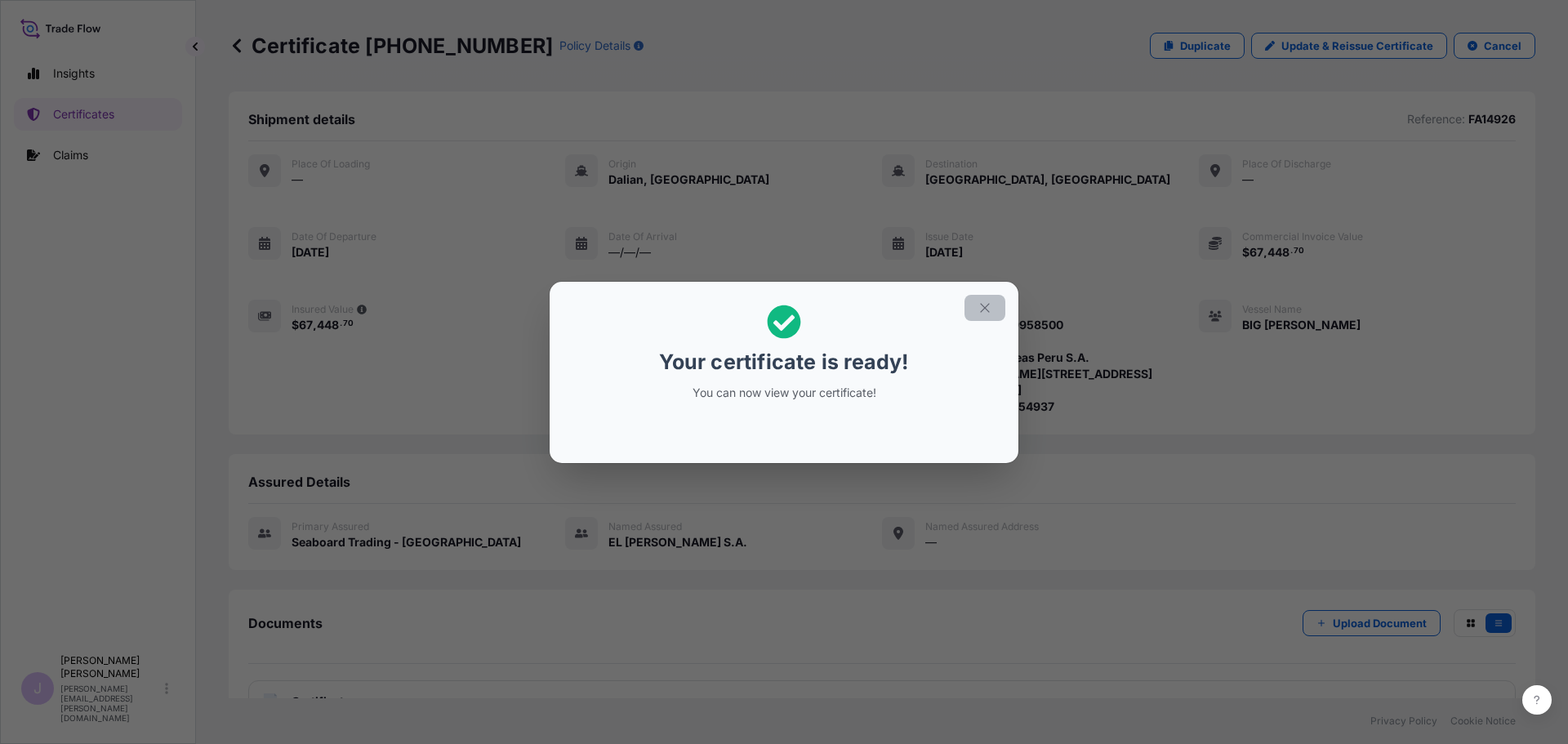
click at [980, 306] on icon "button" at bounding box center [985, 308] width 15 height 15
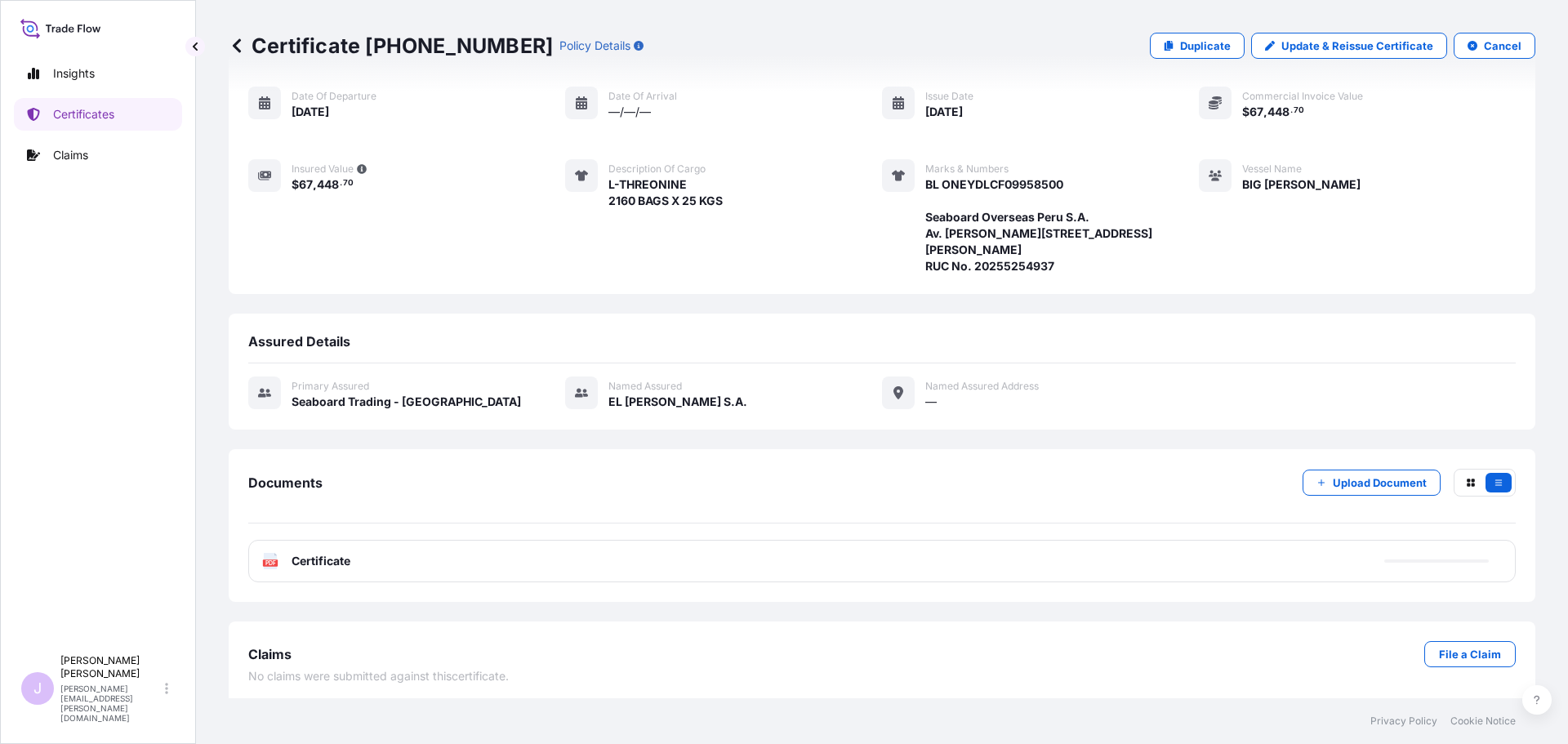
scroll to position [146, 0]
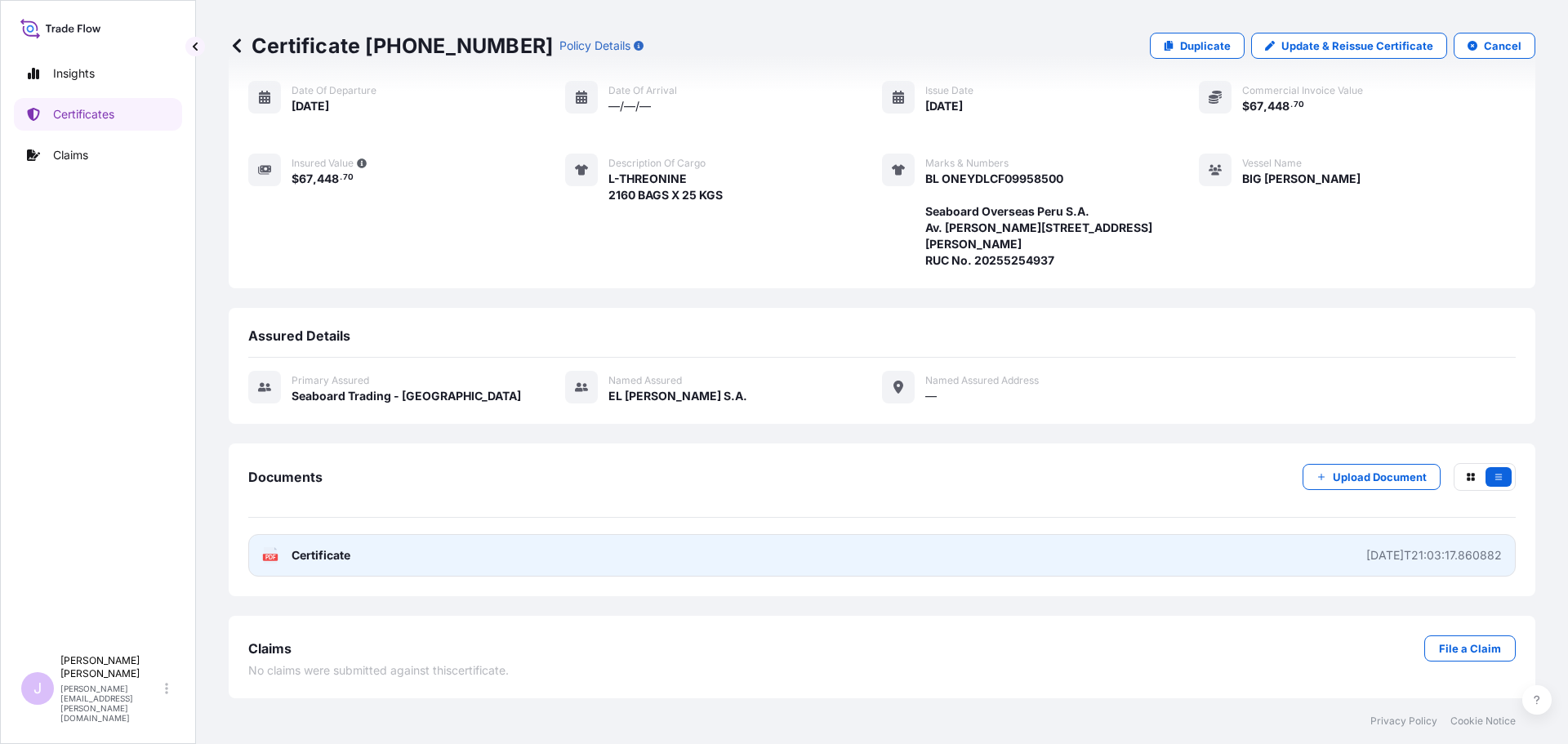
click at [766, 549] on link "PDF Certificate [DATE]T21:03:17.860882" at bounding box center [881, 556] width 1268 height 43
